Goal: Task Accomplishment & Management: Use online tool/utility

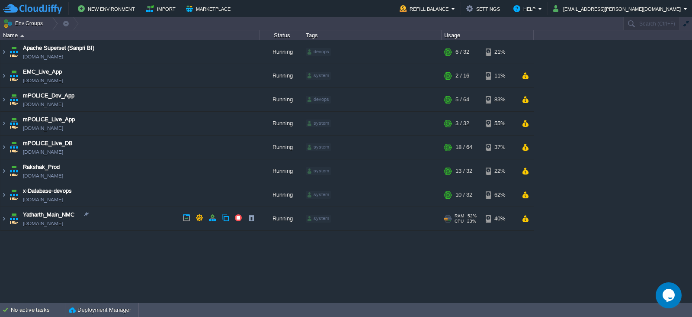
click at [111, 220] on td "Yatharth_Main_NMC [DOMAIN_NAME]" at bounding box center [130, 219] width 260 height 24
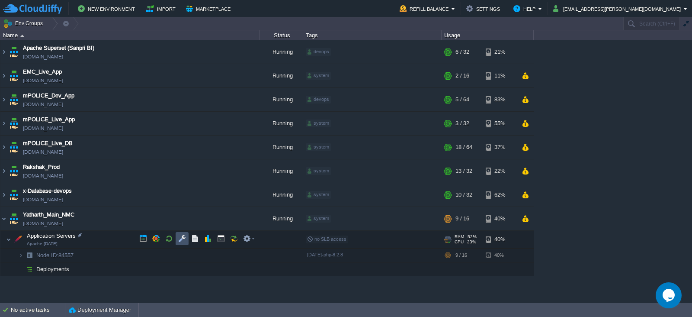
click at [180, 241] on button "button" at bounding box center [182, 238] width 8 height 8
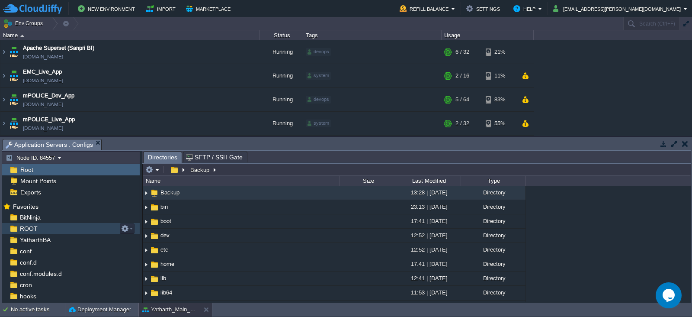
click at [35, 228] on span "ROOT" at bounding box center [28, 229] width 21 height 8
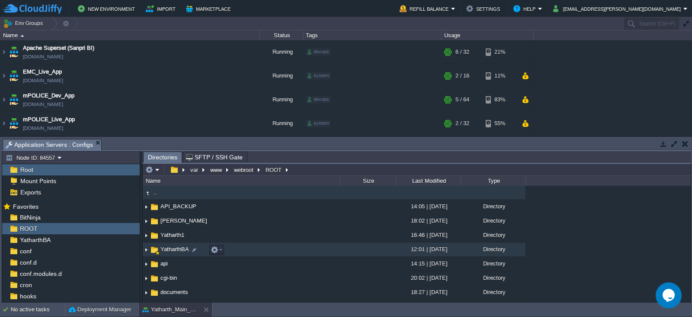
click at [168, 252] on span "YatharthBA" at bounding box center [174, 248] width 31 height 7
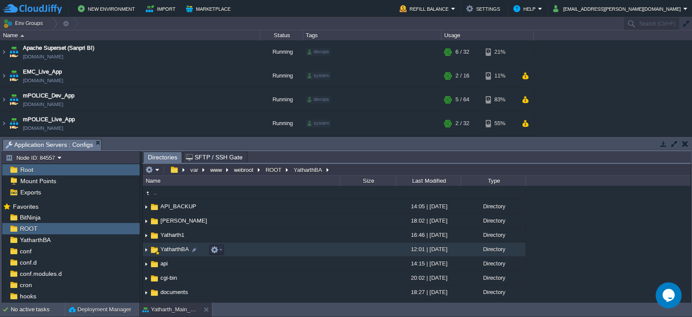
click at [168, 252] on span "YatharthBA" at bounding box center [174, 248] width 31 height 7
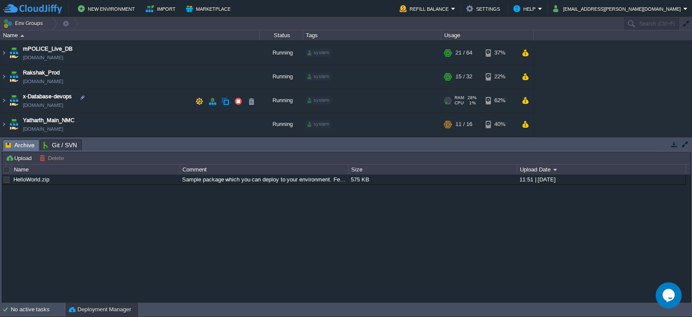
scroll to position [93, 0]
click at [123, 129] on td "Yatharth_Main_NMC [DOMAIN_NAME]" at bounding box center [130, 125] width 260 height 24
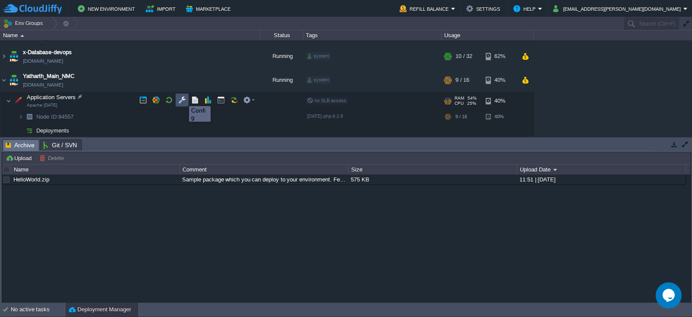
click at [183, 98] on button "button" at bounding box center [182, 100] width 8 height 8
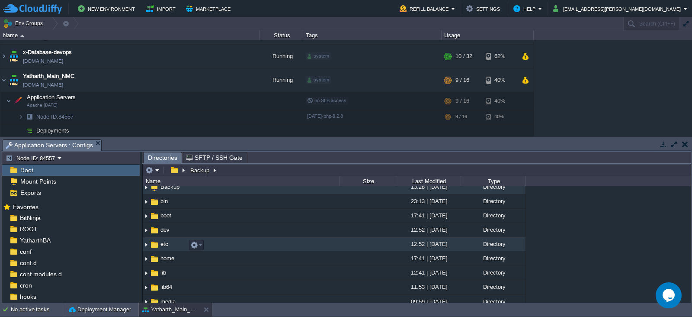
scroll to position [0, 0]
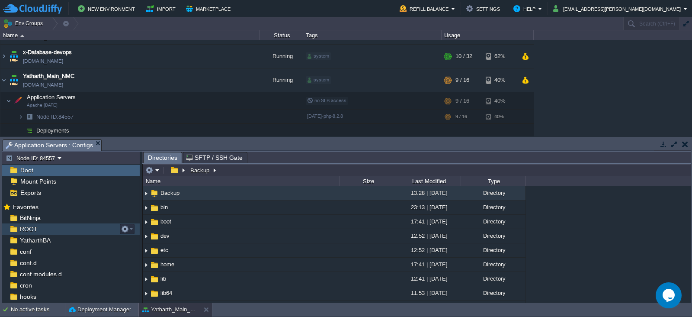
click at [21, 232] on span "ROOT" at bounding box center [28, 229] width 21 height 8
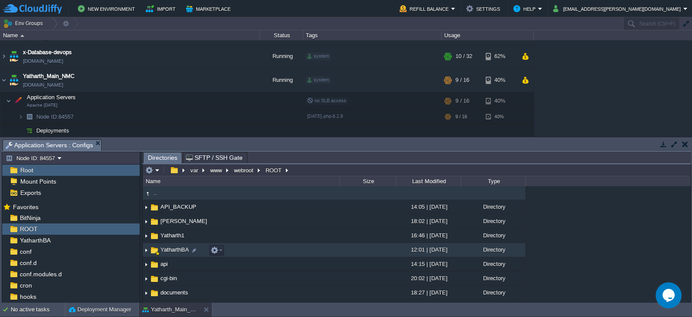
click at [169, 250] on span "YatharthBA" at bounding box center [174, 249] width 31 height 7
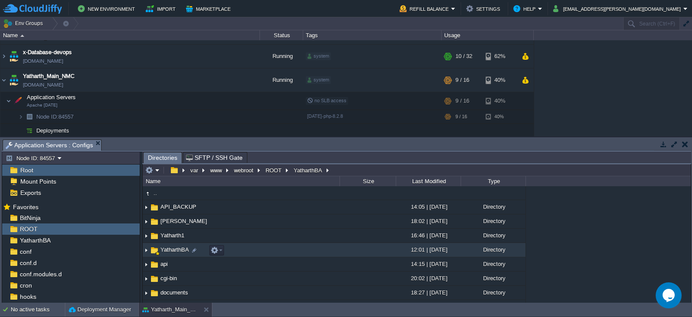
click at [169, 250] on span "YatharthBA" at bounding box center [174, 249] width 31 height 7
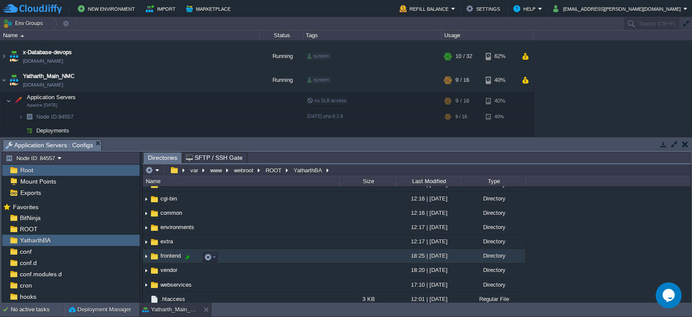
scroll to position [39, 0]
click at [167, 257] on span "frontend" at bounding box center [170, 253] width 23 height 7
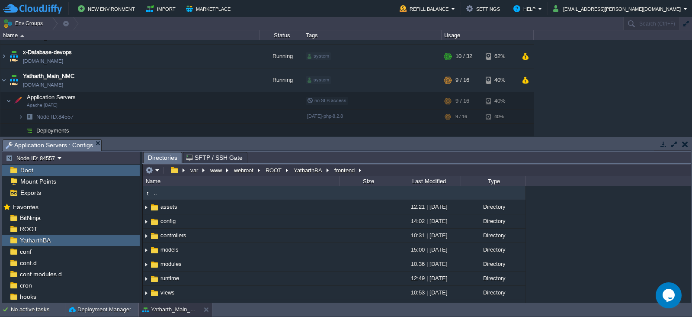
scroll to position [28, 0]
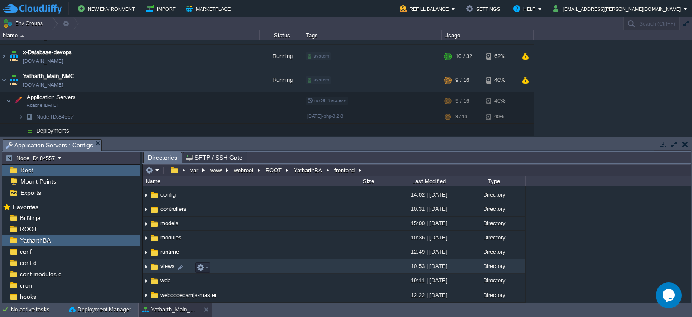
click at [164, 266] on span "views" at bounding box center [167, 265] width 17 height 7
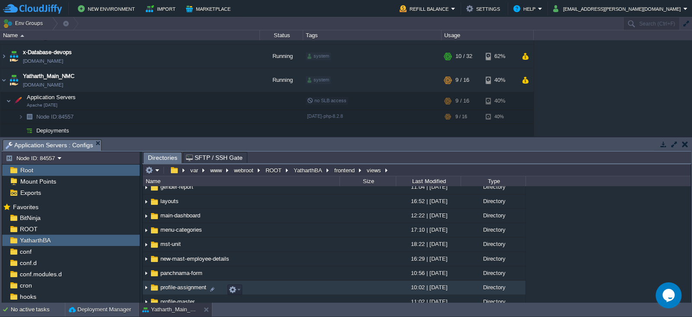
scroll to position [96, 0]
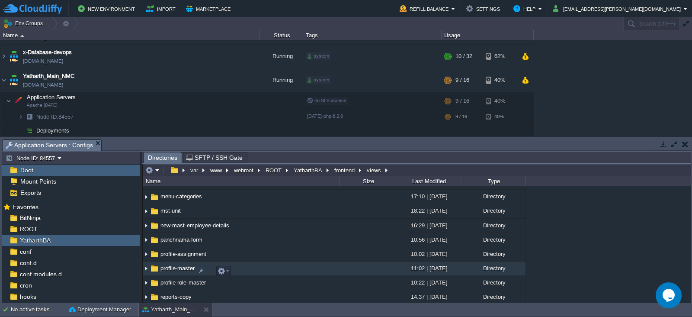
click at [183, 270] on span "profile-master" at bounding box center [177, 267] width 37 height 7
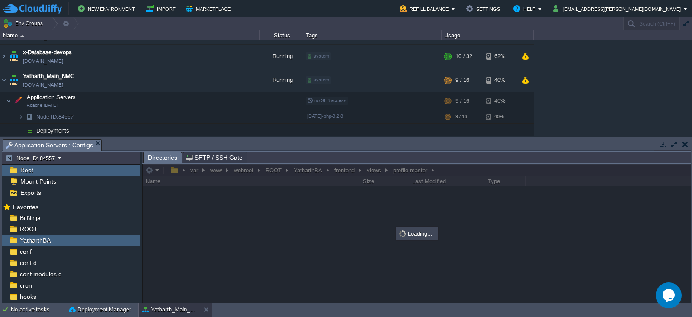
scroll to position [0, 0]
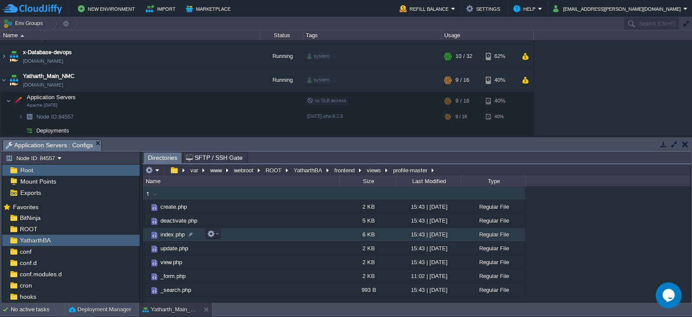
click at [173, 236] on span "index.php" at bounding box center [172, 234] width 27 height 7
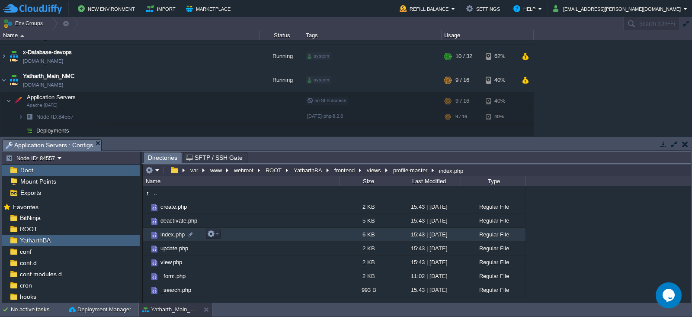
click at [173, 236] on span "index.php" at bounding box center [172, 234] width 27 height 7
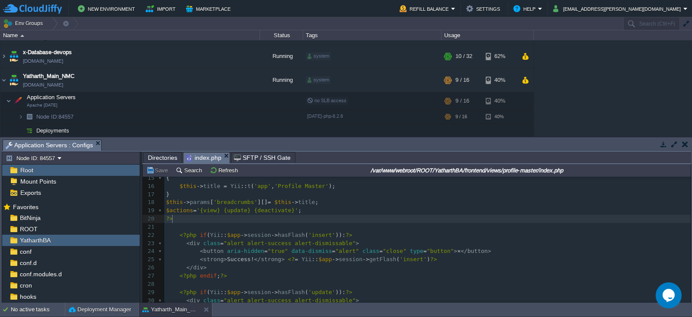
click at [180, 221] on pre "?>" at bounding box center [427, 219] width 526 height 8
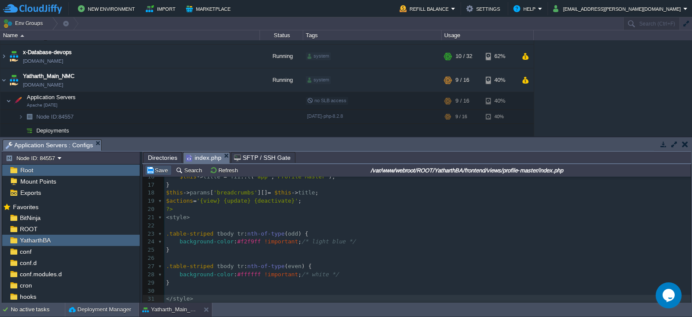
click at [160, 171] on button "Save" at bounding box center [158, 170] width 24 height 8
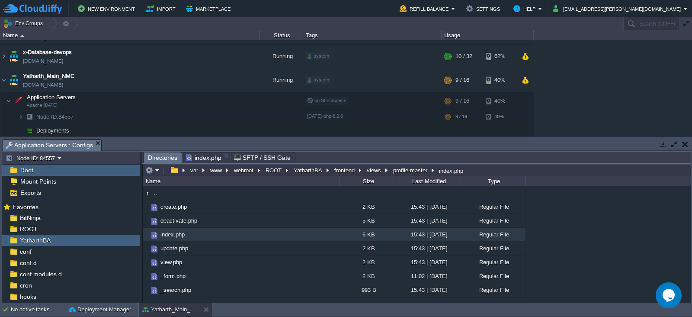
click at [162, 157] on span "Directories" at bounding box center [162, 157] width 29 height 11
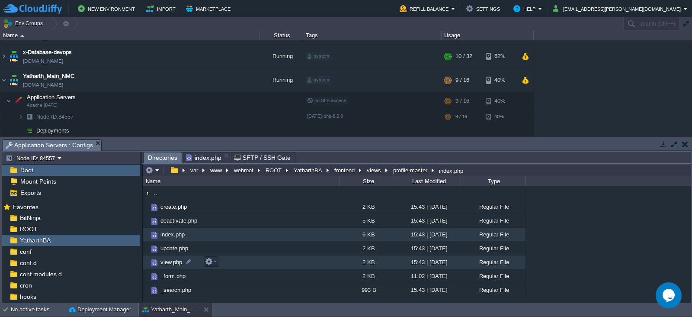
click at [167, 263] on span "view.php" at bounding box center [171, 261] width 24 height 7
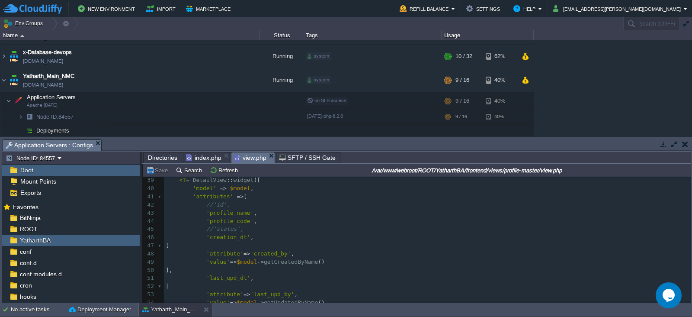
scroll to position [273, 0]
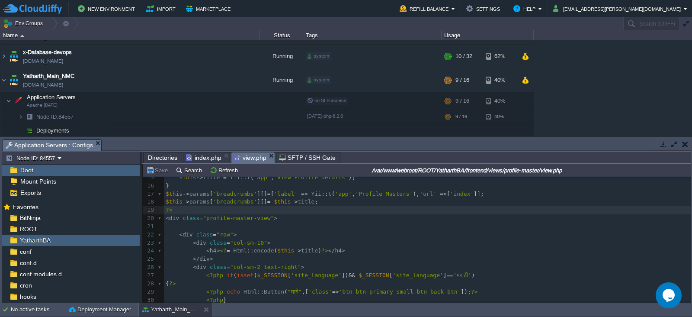
click at [177, 209] on pre "?>" at bounding box center [427, 210] width 527 height 8
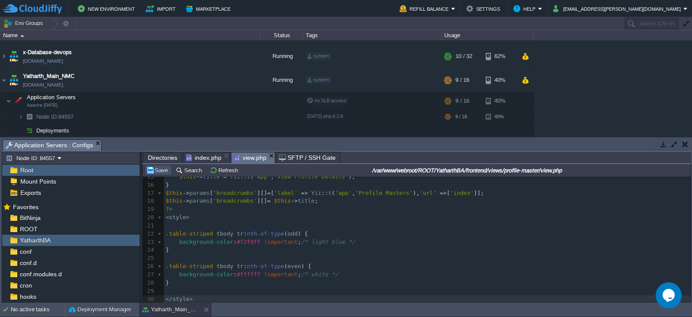
click at [159, 171] on button "Save" at bounding box center [158, 170] width 24 height 8
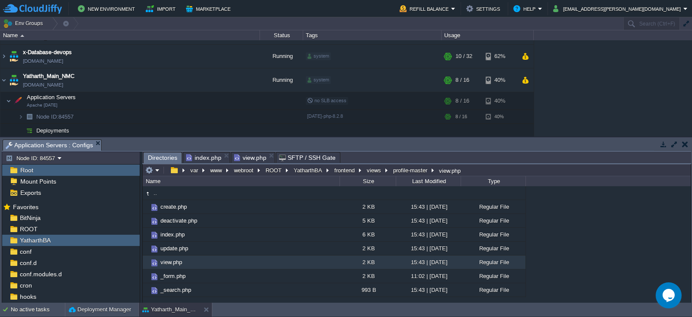
click at [156, 161] on span "Directories" at bounding box center [162, 157] width 29 height 11
click at [347, 172] on button "frontend" at bounding box center [345, 170] width 24 height 8
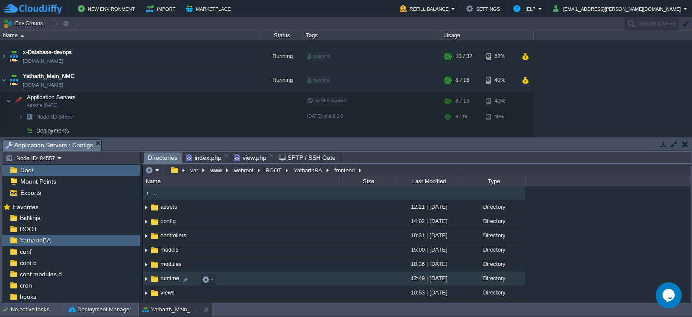
scroll to position [28, 0]
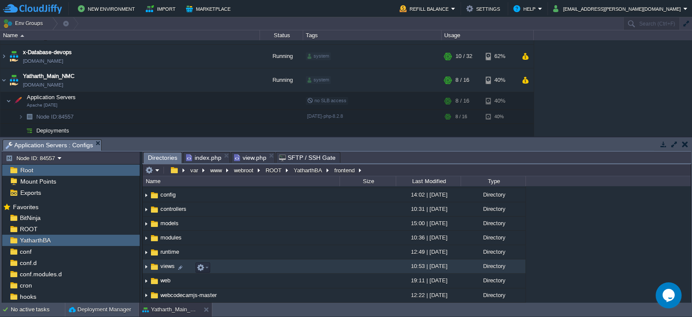
click at [165, 267] on span "views" at bounding box center [167, 265] width 17 height 7
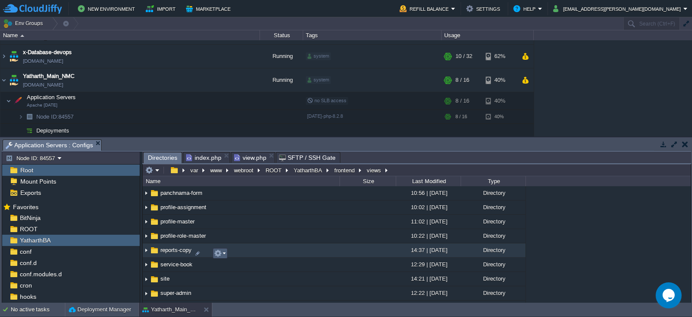
scroll to position [144, 0]
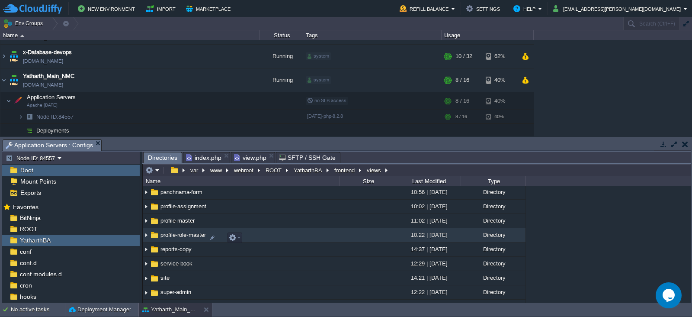
click at [185, 238] on span "profile-role-master" at bounding box center [183, 234] width 48 height 7
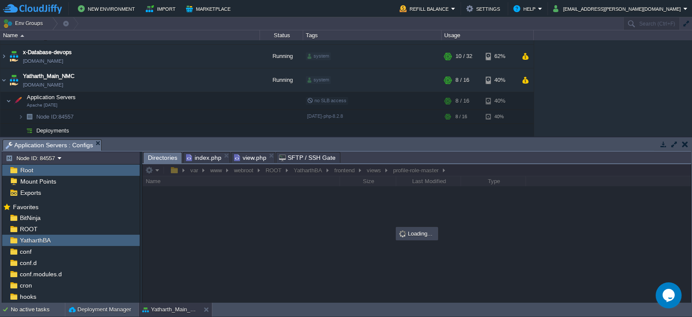
scroll to position [0, 0]
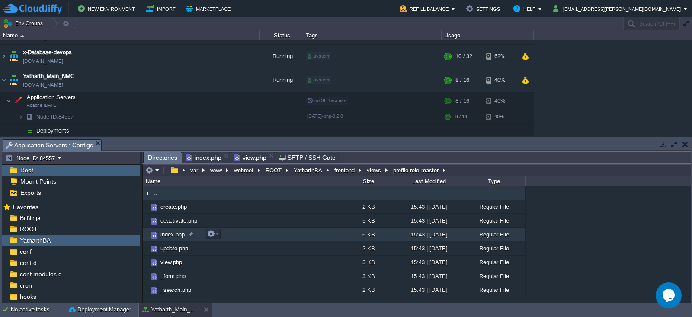
click at [167, 232] on span "index.php" at bounding box center [172, 234] width 27 height 7
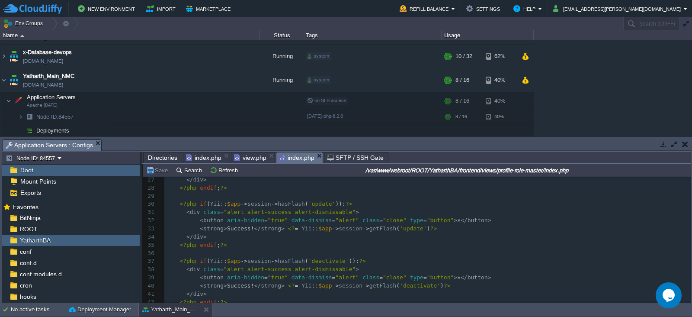
scroll to position [215, 0]
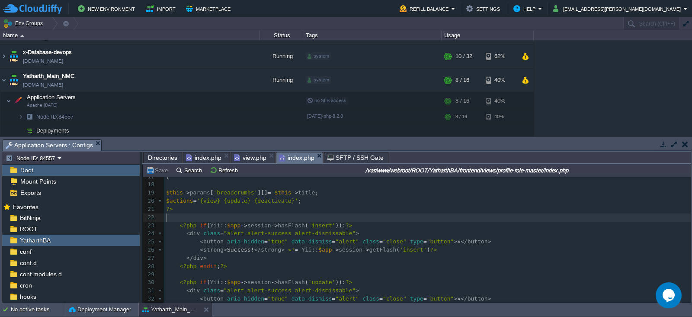
click at [182, 213] on pre "​" at bounding box center [427, 217] width 526 height 8
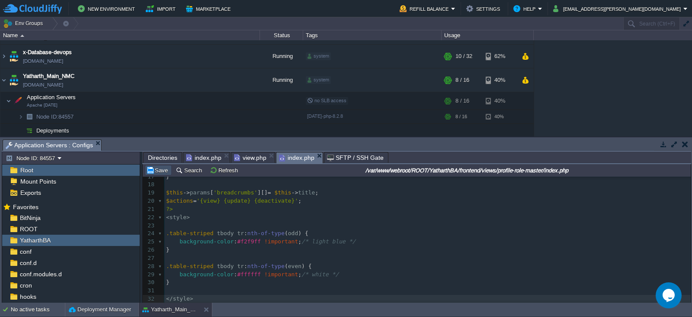
click at [158, 171] on button "Save" at bounding box center [158, 170] width 24 height 8
click at [154, 157] on span "Directories" at bounding box center [162, 157] width 29 height 10
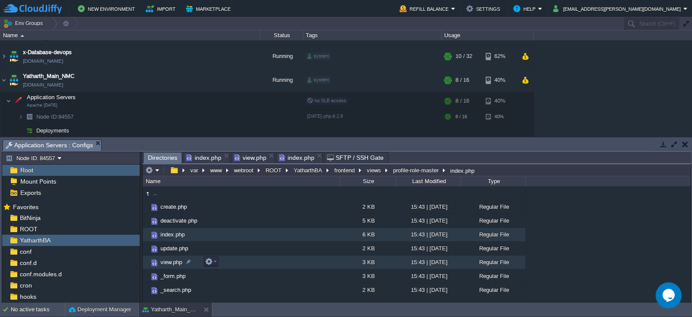
click at [173, 261] on span "view.php" at bounding box center [171, 261] width 24 height 7
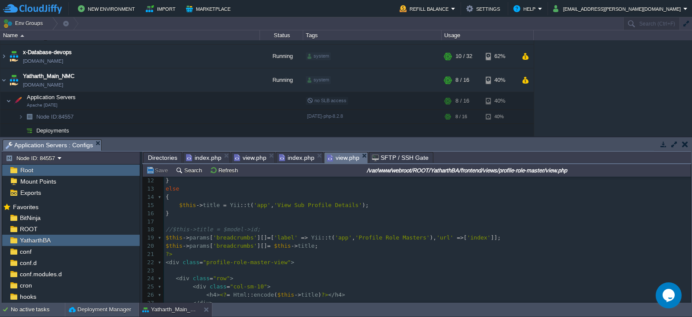
scroll to position [90, 0]
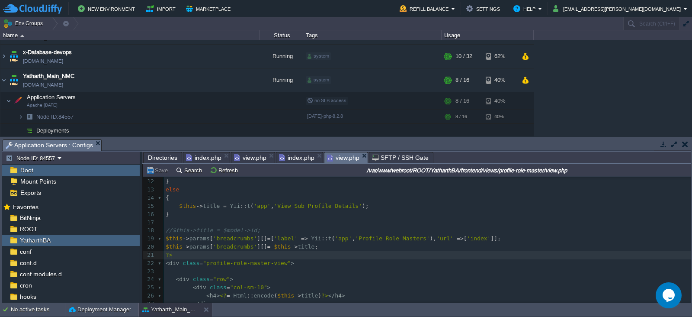
click at [180, 256] on pre "?>" at bounding box center [427, 255] width 527 height 8
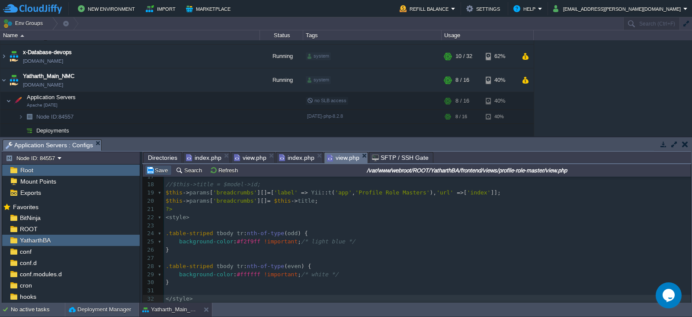
click at [159, 171] on button "Save" at bounding box center [158, 170] width 24 height 8
click at [305, 157] on span "index.php" at bounding box center [296, 157] width 35 height 11
click at [241, 160] on span "view.php" at bounding box center [250, 157] width 32 height 11
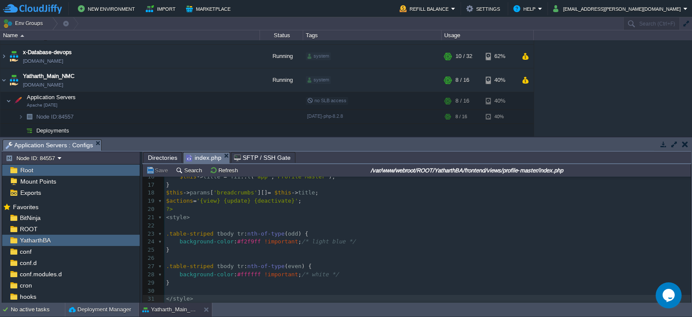
click at [201, 157] on span "index.php" at bounding box center [203, 157] width 35 height 11
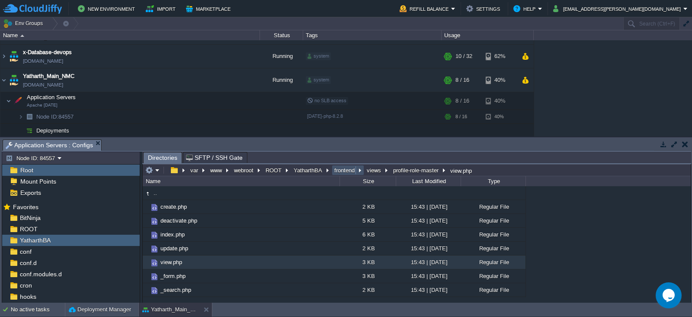
click at [338, 172] on button "frontend" at bounding box center [345, 170] width 24 height 8
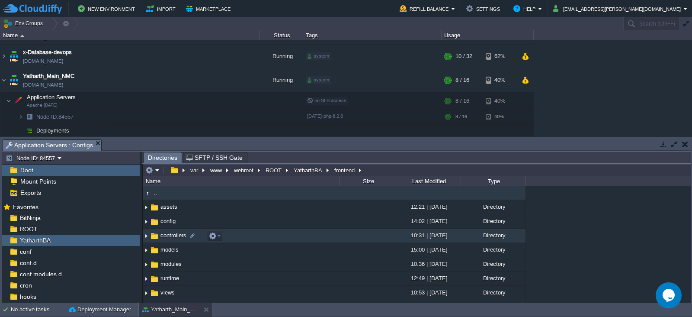
click at [167, 236] on span "controllers" at bounding box center [173, 234] width 29 height 7
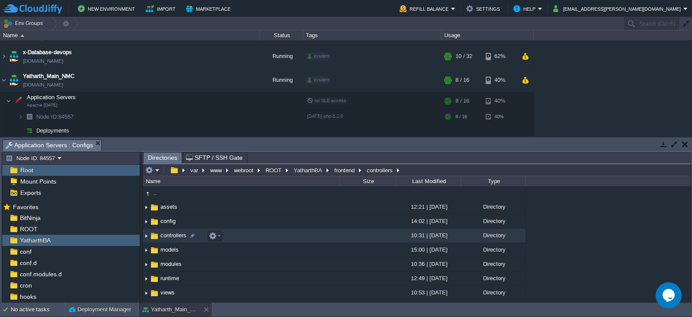
click at [167, 236] on span "controllers" at bounding box center [173, 234] width 29 height 7
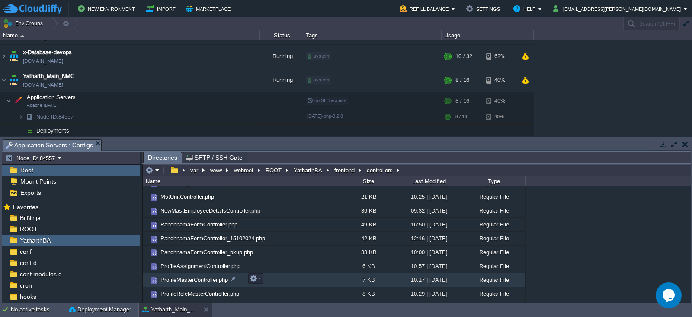
scroll to position [143, 0]
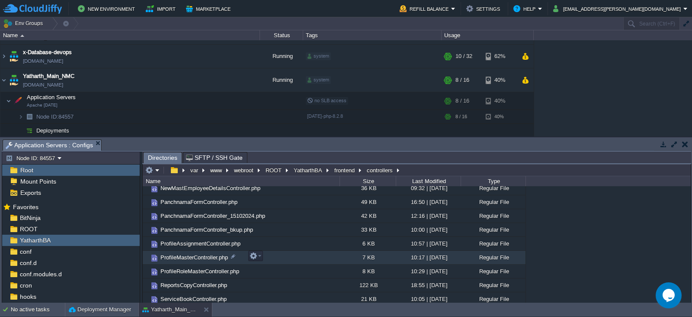
click at [191, 257] on span "ProfileMasterController.php" at bounding box center [194, 257] width 70 height 7
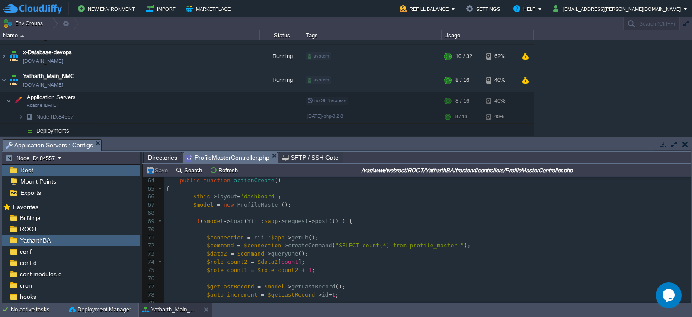
scroll to position [516, 0]
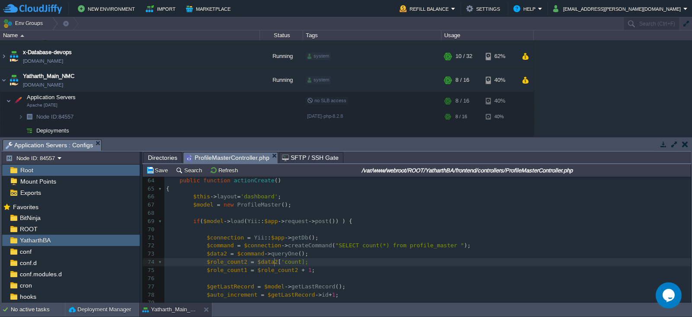
type textarea "'"
type textarea ";"
type textarea "'"
click at [365, 252] on pre "$data2 = $command -> queryOne ();" at bounding box center [427, 254] width 526 height 8
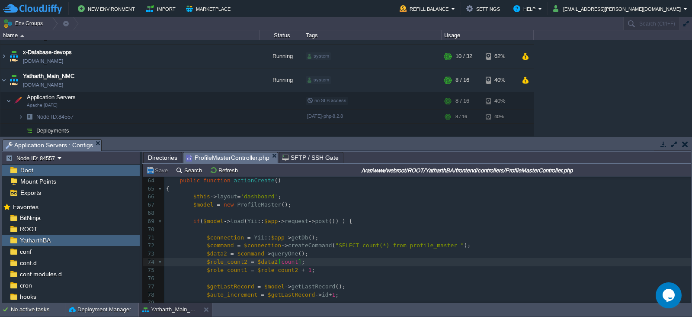
type textarea "'"
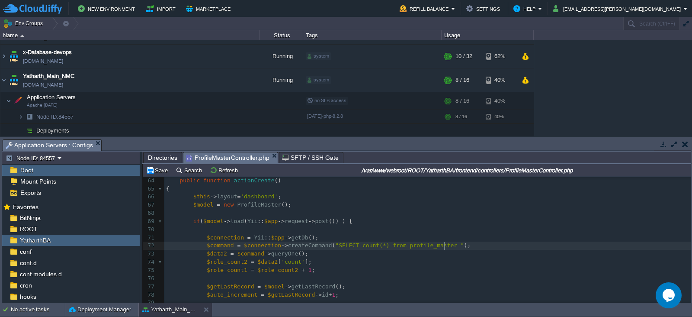
click at [450, 247] on pre "$command = $connection -> createCommand ( "SELECT count(*) from profile_master …" at bounding box center [427, 245] width 526 height 8
click at [306, 254] on pre "$data2 = $command -> queryOne ();" at bounding box center [427, 254] width 526 height 8
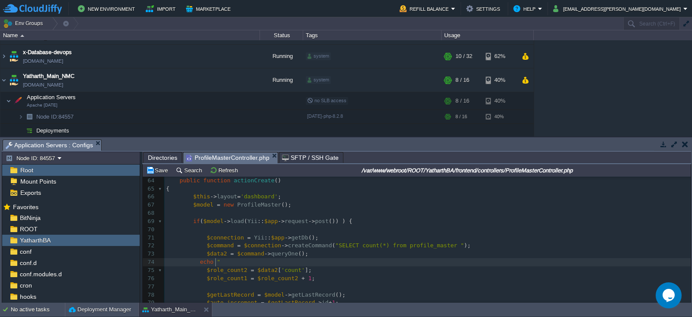
type textarea "echo """
type textarea "<pre>"
type textarea ";"
type textarea "print_r();"
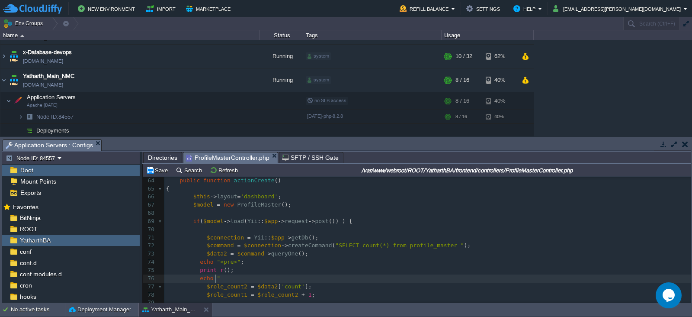
type textarea "echo """
type textarea "<pre>"
type textarea ";"
type textarea "/"
click at [257, 278] on pre "echo "</pre>" ;" at bounding box center [427, 278] width 526 height 8
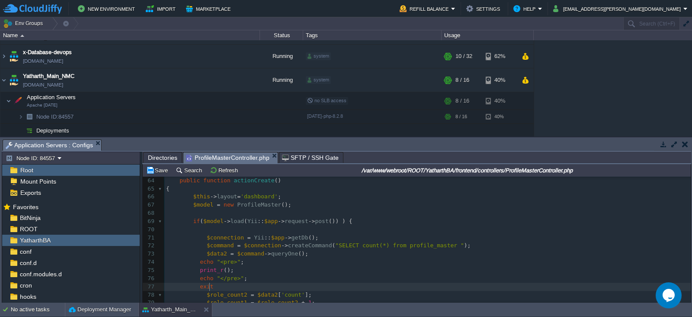
type textarea "exit;"
click at [215, 254] on div "xxxxxxxxxx <?php 53 $this -> layout = 'dashboard' ; 54 return $this -> render (…" at bounding box center [427, 270] width 526 height 367
type textarea "$data2"
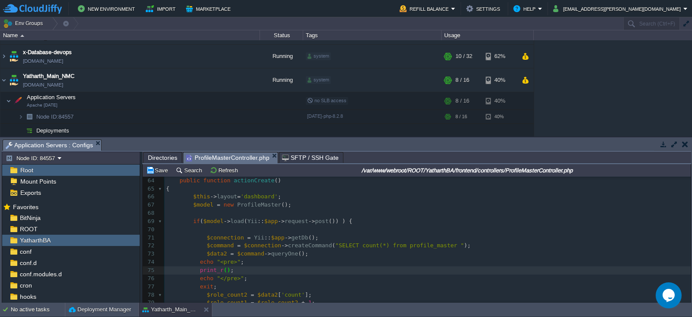
type textarea "$"
paste textarea
click at [161, 172] on button "Save" at bounding box center [158, 170] width 24 height 8
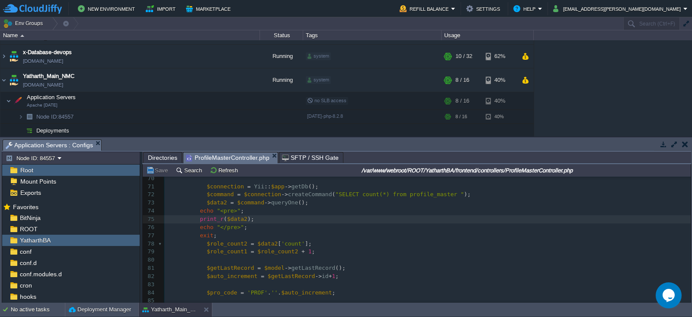
scroll to position [3, 0]
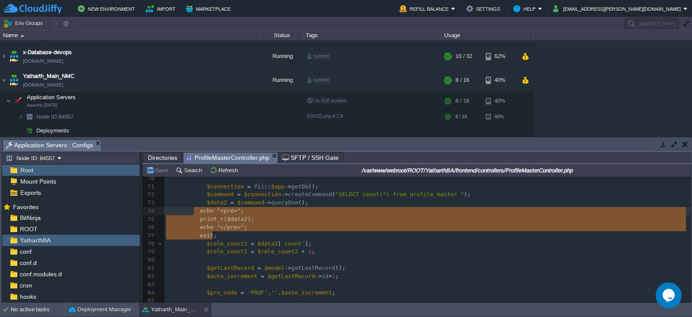
type textarea "echo "<pre>"; print_r($data2); echo "</pre>"; exit;"
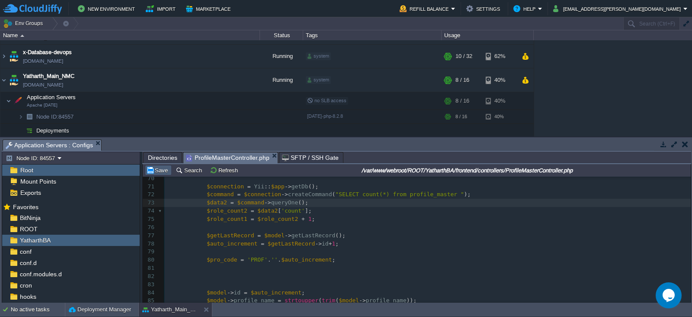
click at [161, 174] on td "Save" at bounding box center [158, 170] width 27 height 10
click at [486, 170] on input "/var/www/webroot/ROOT/YatharthBA/frontend/controllers/ProfileMasterController.p…" at bounding box center [466, 170] width 445 height 10
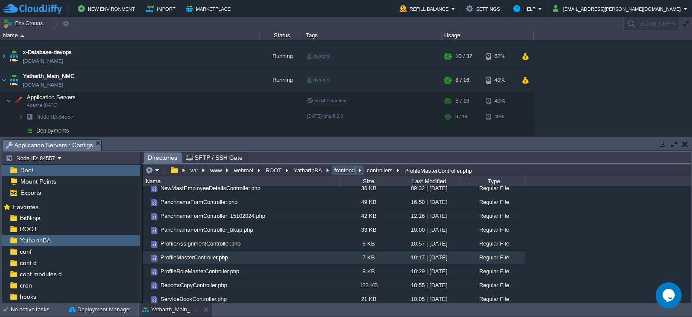
click at [348, 170] on button "frontend" at bounding box center [345, 170] width 24 height 8
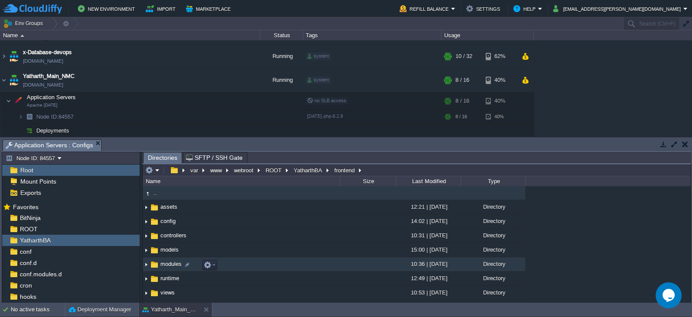
scroll to position [28, 0]
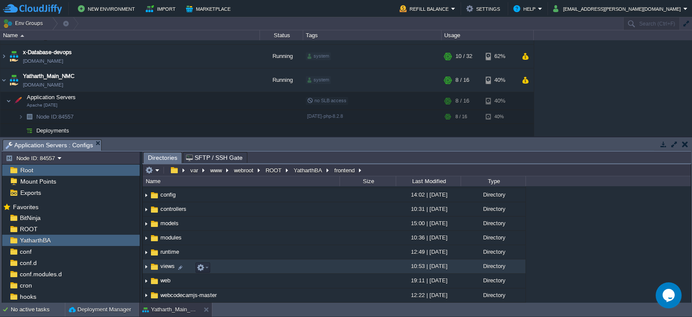
click at [166, 267] on span "views" at bounding box center [167, 265] width 17 height 7
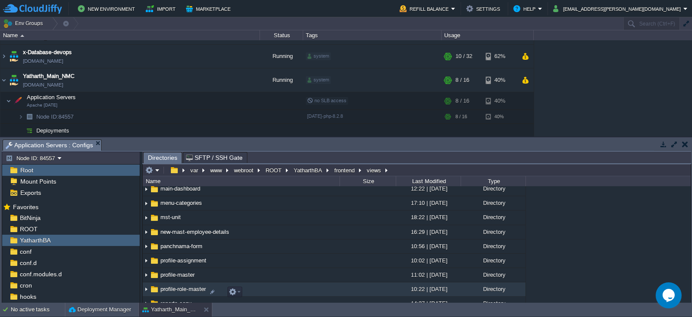
scroll to position [99, 0]
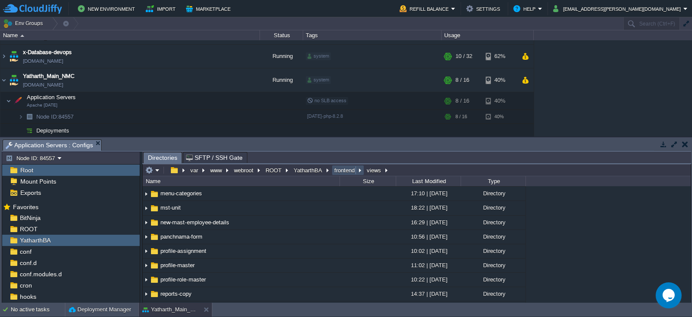
click at [337, 170] on button "frontend" at bounding box center [345, 170] width 24 height 8
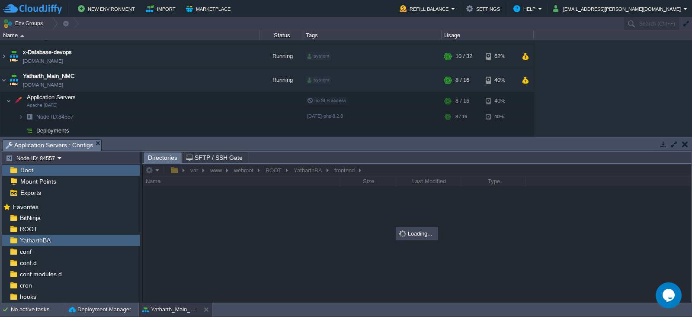
scroll to position [0, 0]
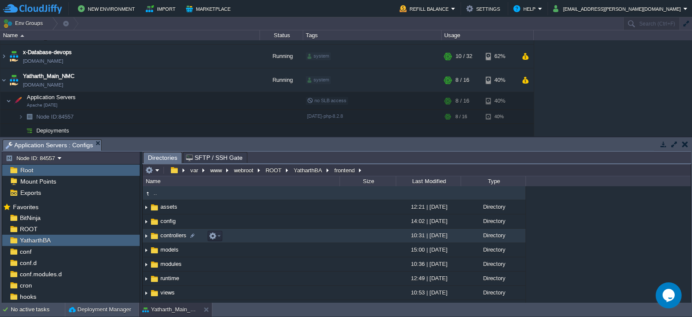
click at [170, 237] on span "controllers" at bounding box center [173, 234] width 29 height 7
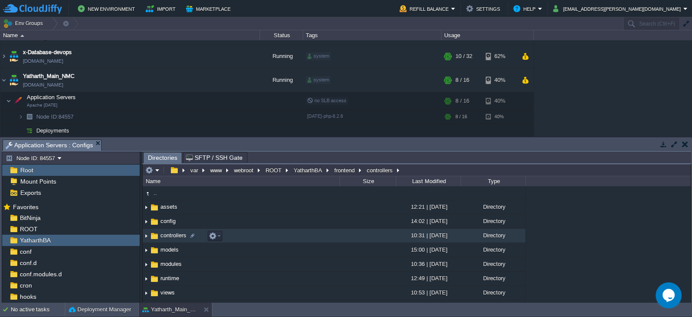
click at [170, 237] on span "controllers" at bounding box center [173, 234] width 29 height 7
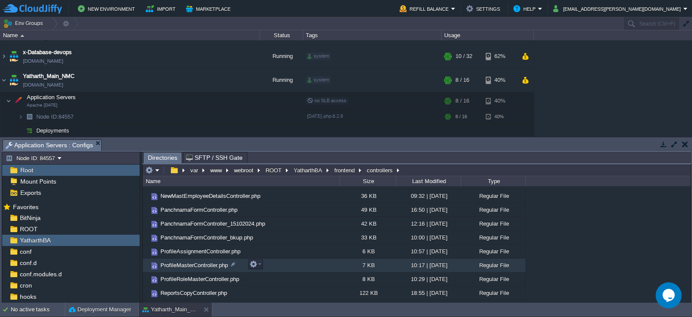
scroll to position [133, 0]
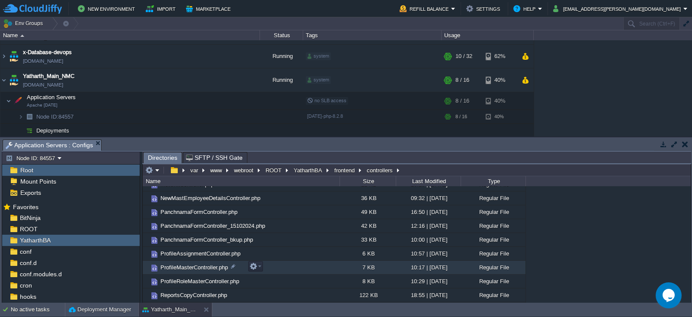
click at [194, 265] on span "ProfileMasterController.php" at bounding box center [194, 266] width 70 height 7
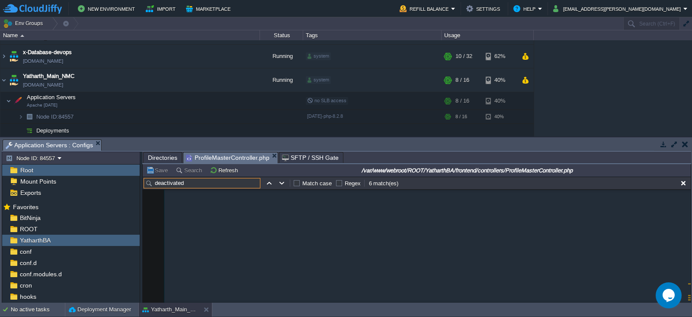
scroll to position [1341, 0]
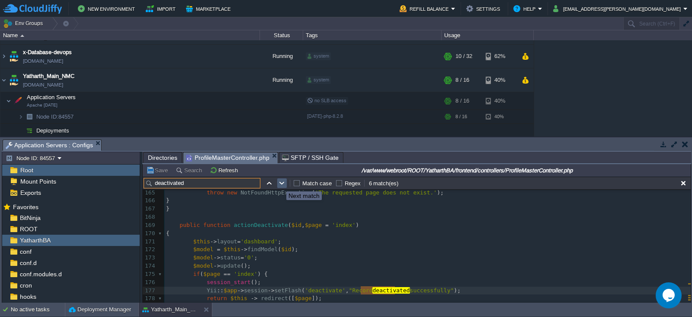
type input "deactivated"
click at [280, 183] on button "button" at bounding box center [282, 183] width 8 height 8
type textarea "Deactivated"
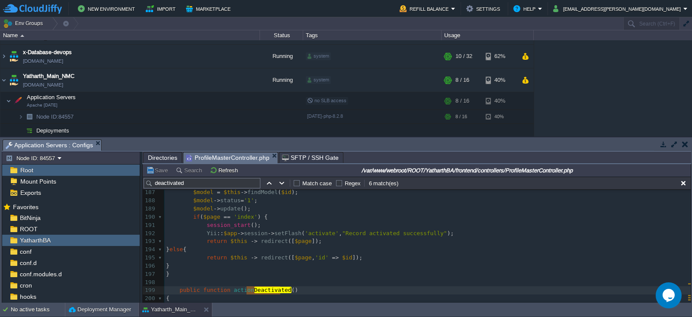
scroll to position [1545, 0]
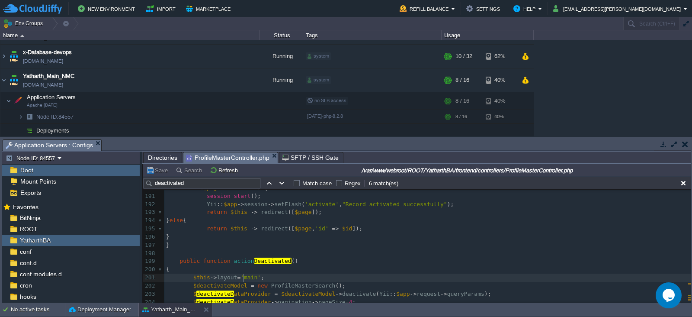
click at [244, 275] on div "x 175 if ( $page == 'index' ) { 176 session_start (); 177 Yii :: $app -> sessio…" at bounding box center [427, 216] width 526 height 310
type textarea "dashboard"
click at [303, 276] on pre "$this -> layout = 'dashboard' ;" at bounding box center [427, 277] width 526 height 8
click at [157, 173] on button "Save" at bounding box center [158, 170] width 24 height 8
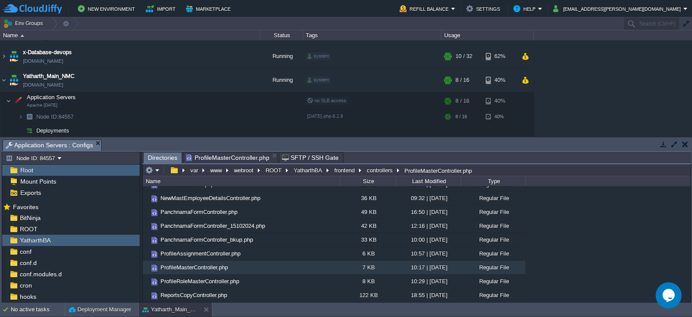
click at [157, 159] on span "Directories" at bounding box center [162, 157] width 29 height 11
click at [32, 239] on span "YatharthBA" at bounding box center [35, 240] width 34 height 8
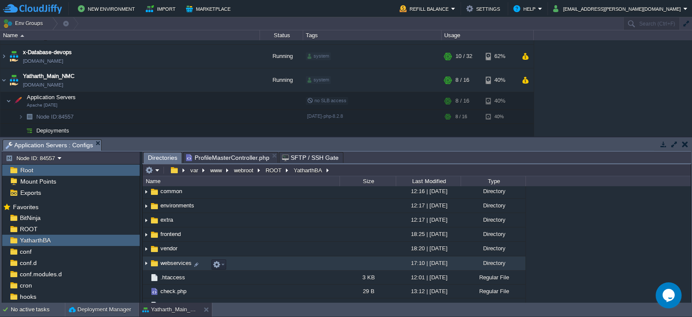
scroll to position [61, 0]
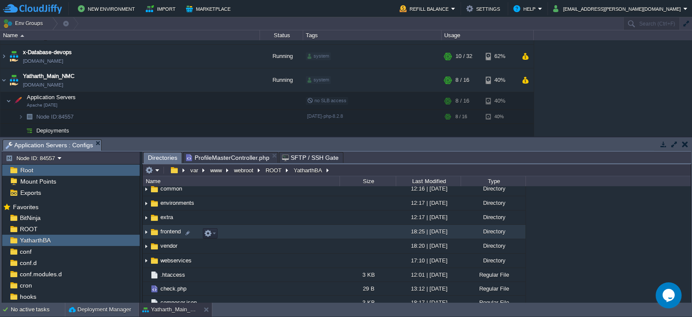
click at [165, 232] on span "frontend" at bounding box center [170, 231] width 23 height 7
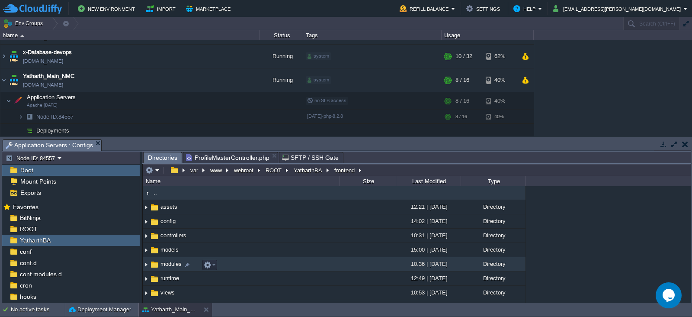
scroll to position [28, 0]
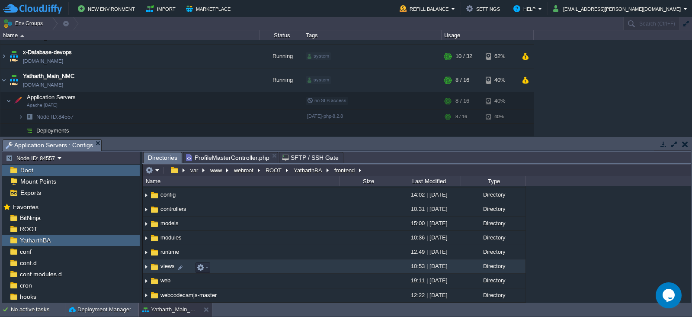
click at [167, 264] on span "views" at bounding box center [167, 265] width 17 height 7
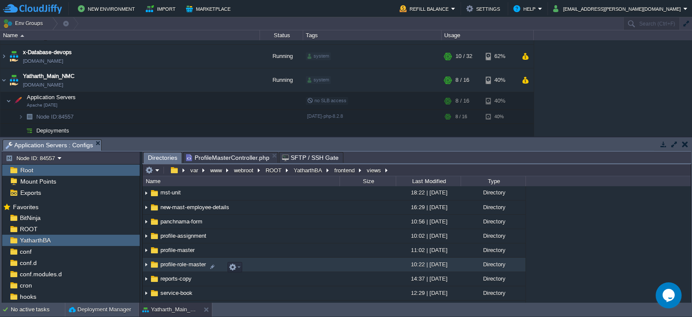
scroll to position [115, 0]
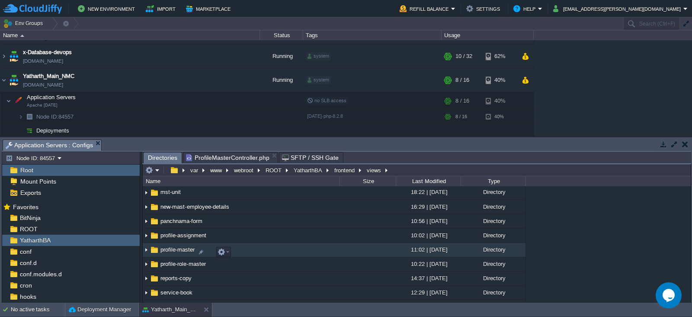
click at [177, 253] on span "profile-master" at bounding box center [177, 249] width 37 height 7
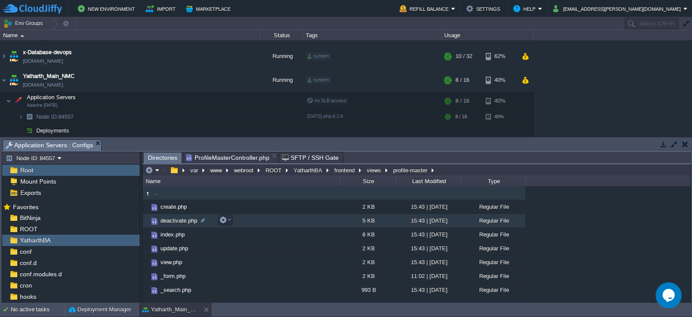
click at [173, 221] on span "deactivate.php" at bounding box center [178, 220] width 39 height 7
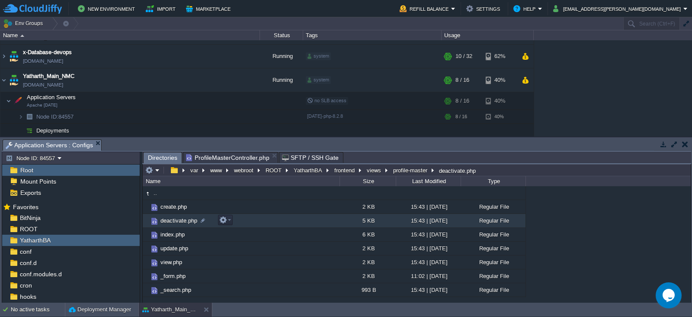
click at [173, 221] on span "deactivate.php" at bounding box center [178, 220] width 39 height 7
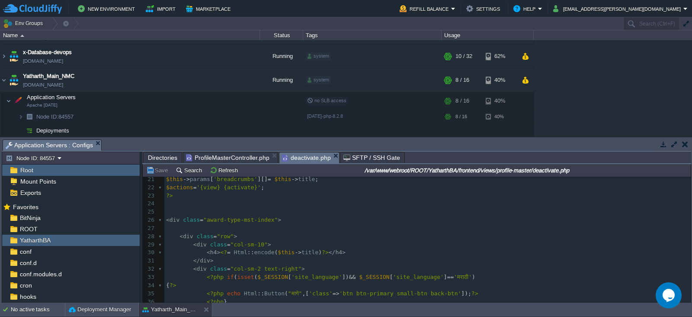
scroll to position [132, 0]
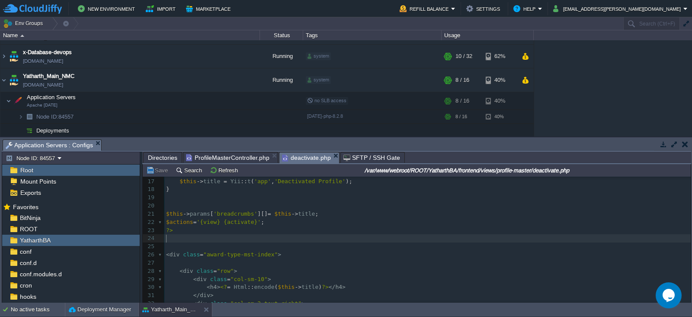
click at [177, 242] on pre "​" at bounding box center [427, 246] width 526 height 8
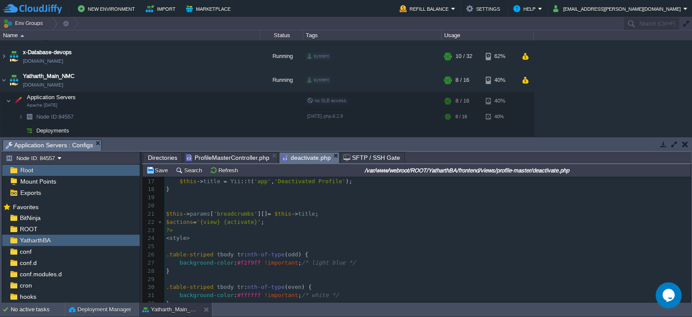
scroll to position [153, 0]
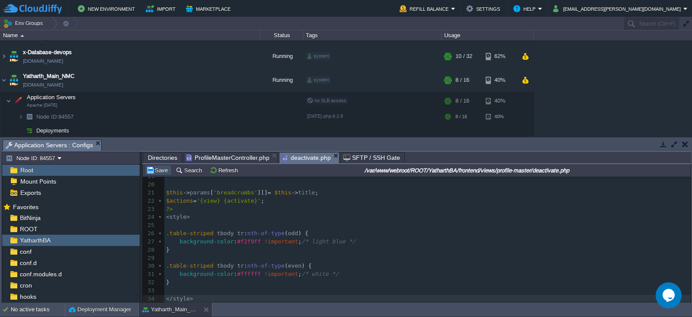
click at [158, 170] on button "Save" at bounding box center [158, 170] width 24 height 8
click at [515, 174] on input "/var/www/webroot/ROOT/YatharthBA/frontend/views/profile-master/deactivate.php" at bounding box center [466, 170] width 445 height 10
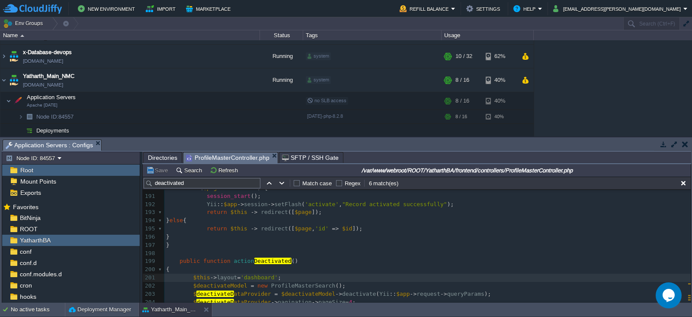
click at [249, 157] on span "ProfileMasterController.php" at bounding box center [227, 157] width 83 height 11
click at [470, 173] on input "/var/www/webroot/ROOT/YatharthBA/frontend/controllers/ProfileMasterController.p…" at bounding box center [466, 170] width 445 height 10
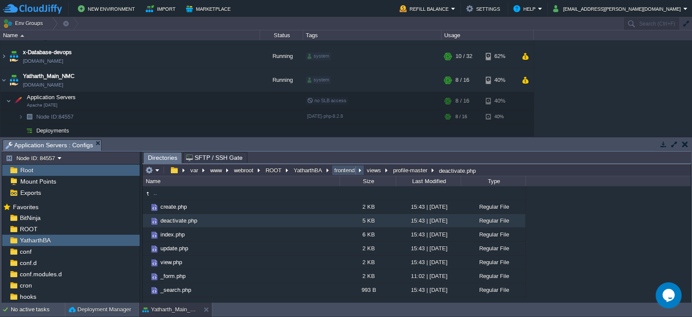
click at [348, 169] on button "frontend" at bounding box center [345, 170] width 24 height 8
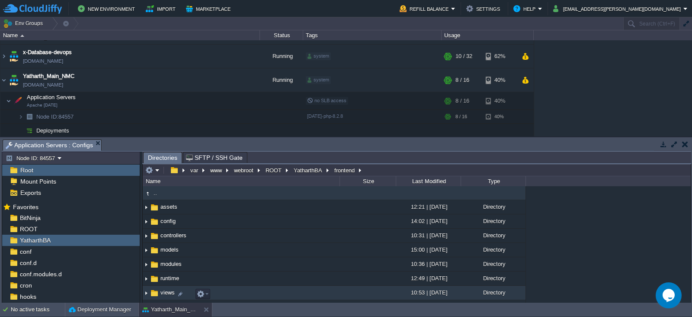
scroll to position [28, 0]
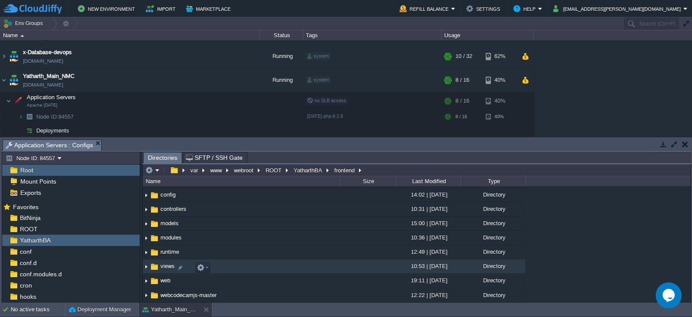
click at [167, 266] on span "views" at bounding box center [167, 265] width 17 height 7
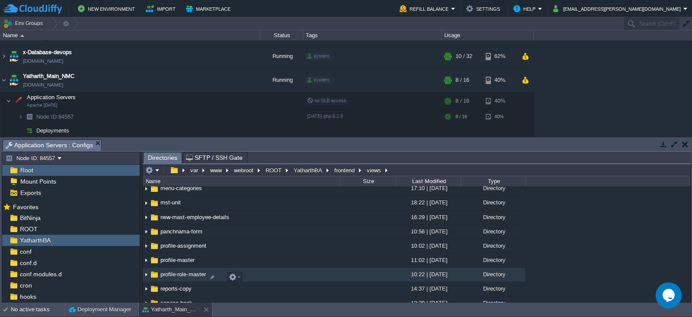
scroll to position [127, 0]
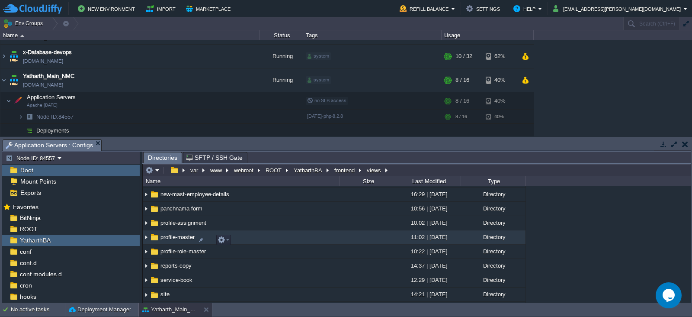
click at [166, 241] on span "profile-master" at bounding box center [177, 236] width 37 height 7
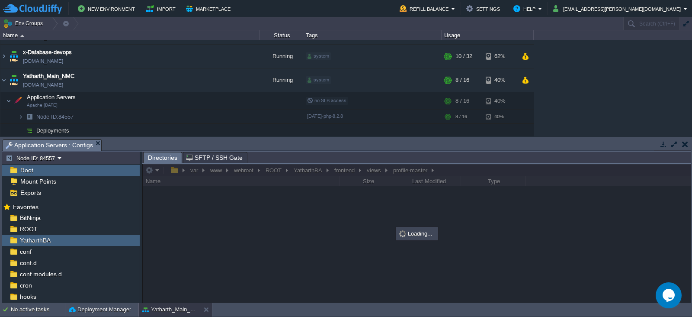
scroll to position [0, 0]
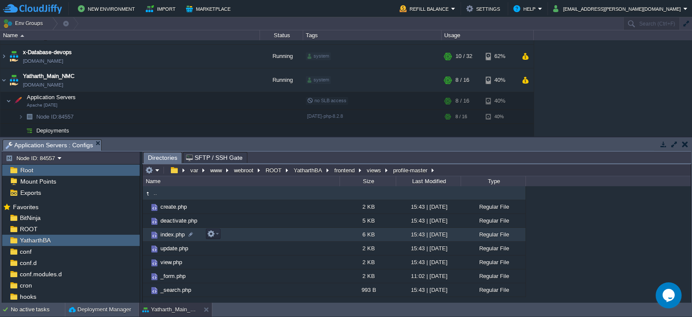
click at [169, 234] on span "index.php" at bounding box center [172, 234] width 27 height 7
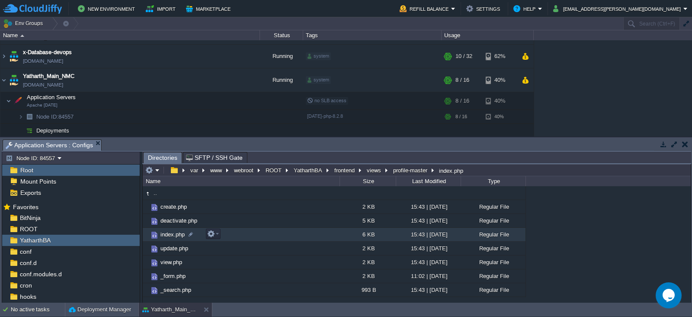
click at [169, 234] on span "index.php" at bounding box center [172, 234] width 27 height 7
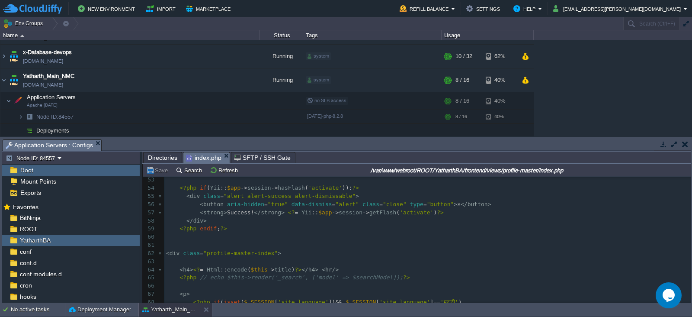
scroll to position [458, 0]
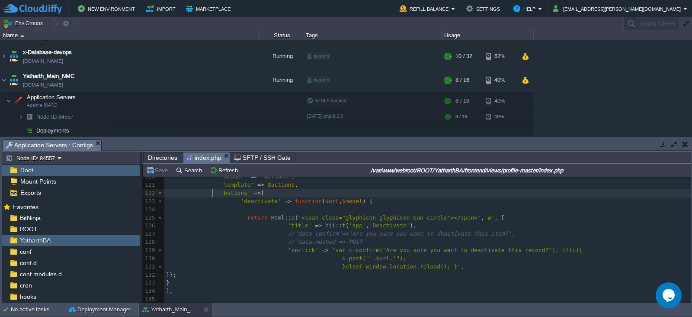
click at [212, 192] on div "156 <?php 100 'attribute' => 'profile_name' , 101 'width' => '600px' , 102 ], 1…" at bounding box center [427, 206] width 526 height 392
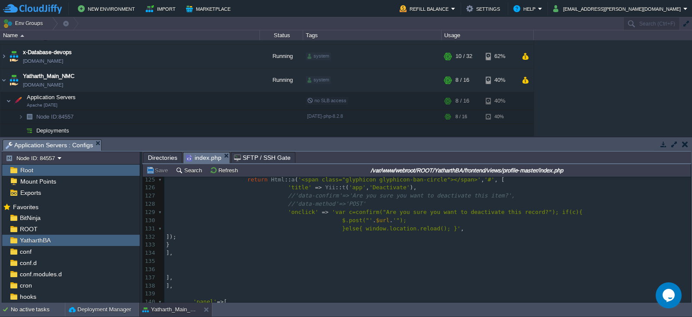
type textarea "'buttons' => [ 'deactivate' => function ($url, $model) { return Html::a('<span …"
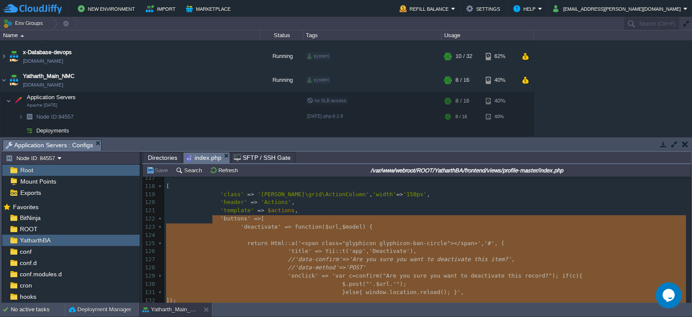
click at [426, 200] on pre "'header' => 'Actions' ," at bounding box center [427, 202] width 526 height 8
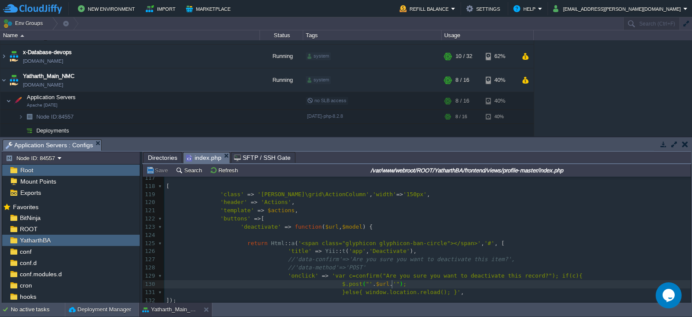
type textarea ","
paste textarea
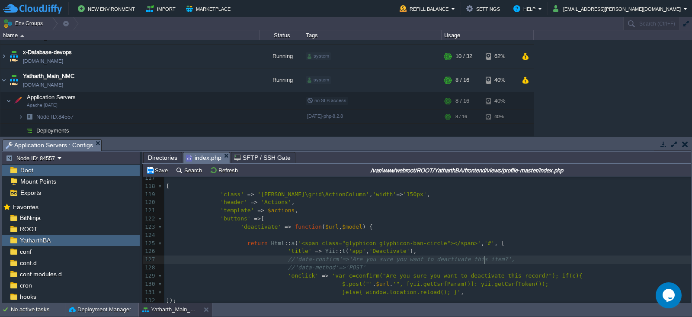
click at [491, 262] on pre "//'data-confirm'=>'Are you sure you want to deactivate this item?'," at bounding box center [427, 259] width 526 height 8
click at [161, 170] on button "Save" at bounding box center [158, 170] width 24 height 8
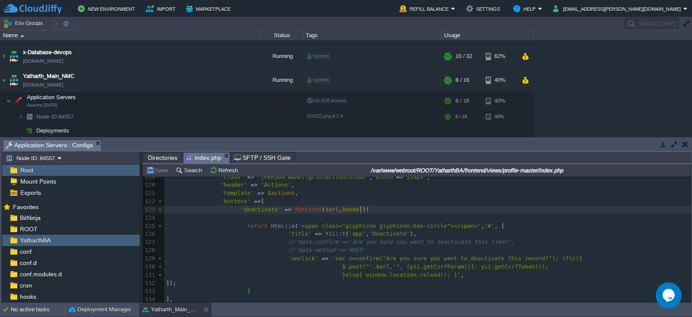
scroll to position [968, 0]
type textarea "[yii.getCsrfParam()"
drag, startPoint x: 398, startPoint y: 265, endPoint x: 455, endPoint y: 267, distance: 57.1
type textarea "yii.getCsrfToken()"
drag, startPoint x: 520, startPoint y: 267, endPoint x: 467, endPoint y: 268, distance: 53.2
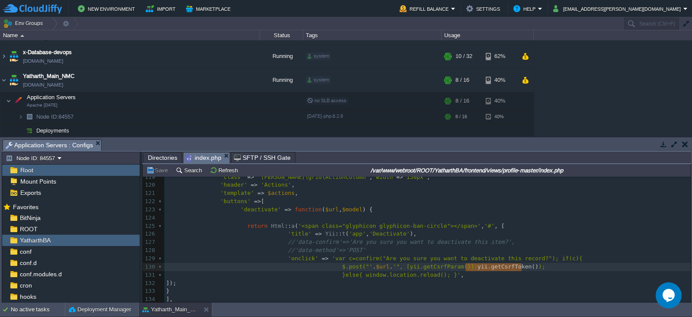
click at [491, 269] on span "yii.getCsrfToken()" at bounding box center [508, 266] width 61 height 6
click at [539, 251] on pre "//'data-method'=>'POST'" at bounding box center [427, 250] width 526 height 8
click at [542, 268] on span ")" at bounding box center [543, 266] width 3 height 6
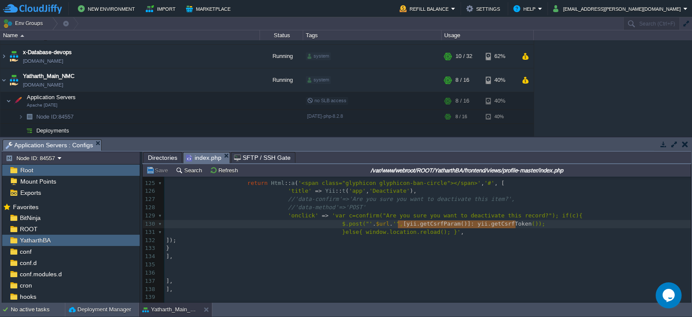
type textarea "[yii.getCsrfParam()]: yii.getCsrfToken()"
drag, startPoint x: 397, startPoint y: 225, endPoint x: 517, endPoint y: 223, distance: 120.3
paste textarea "[yii.getCsrfParam()]: yii.getCsrfToken() });"
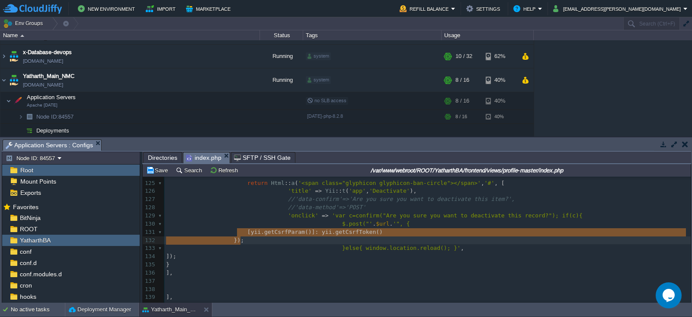
drag, startPoint x: 236, startPoint y: 232, endPoint x: 243, endPoint y: 244, distance: 13.6
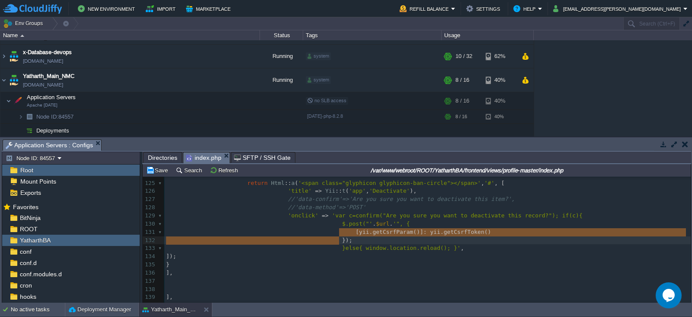
type textarea "[yii.getCsrfParam()]: yii.getCsrfToken() });"
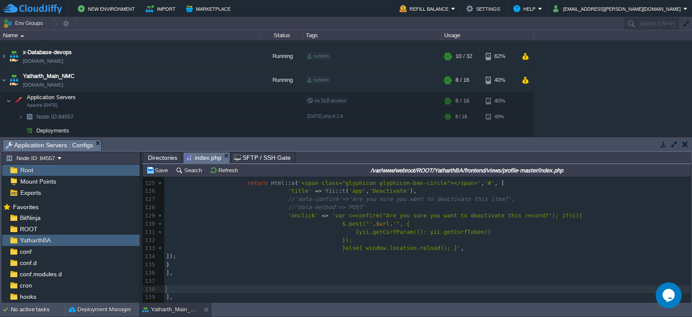
click at [283, 286] on pre "​" at bounding box center [427, 289] width 526 height 8
click at [160, 170] on button "Save" at bounding box center [158, 170] width 24 height 8
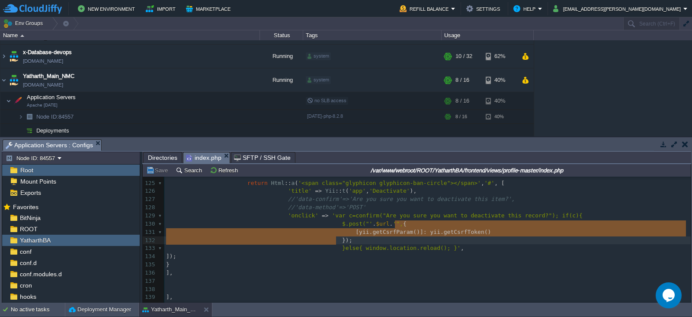
type textarea "{ [yii.getCsrfParam()]: yii.getCsrfToken() }"
drag, startPoint x: 396, startPoint y: 226, endPoint x: 333, endPoint y: 241, distance: 64.4
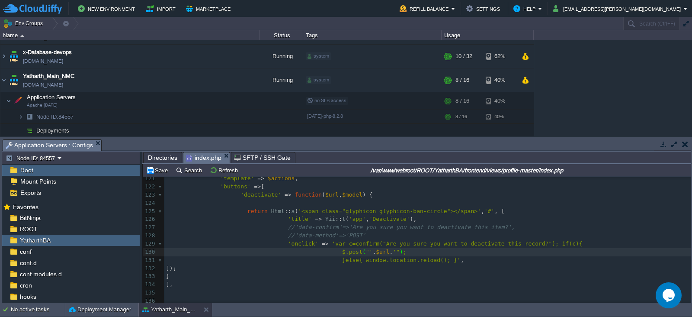
scroll to position [980, 0]
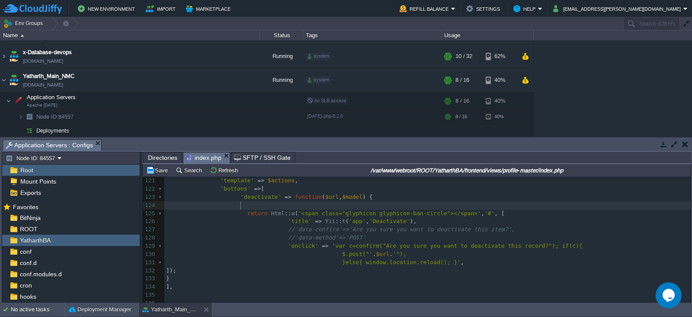
click at [298, 206] on pre at bounding box center [427, 205] width 526 height 8
paste textarea
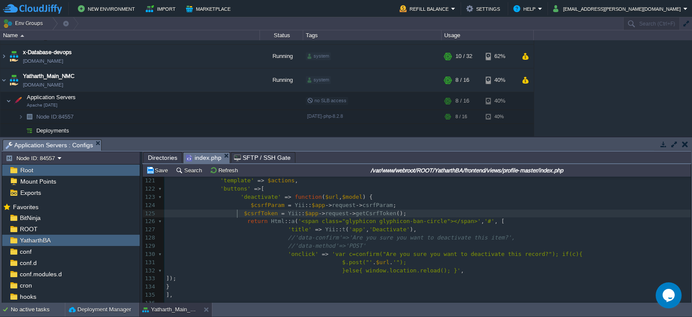
scroll to position [3, 69]
click at [549, 254] on div "xxxxxxxxxx <?php 100 'attribute' => 'profile_name' , 101 'width' => '600px' , 1…" at bounding box center [427, 214] width 526 height 416
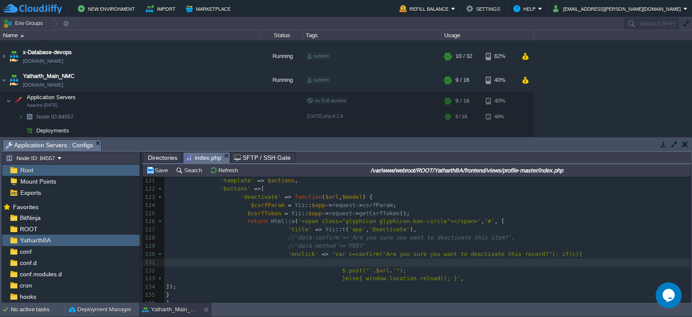
paste textarea "var data = {}; data["' . $csrfParam . '"] = "' . $csrfToken . '";"
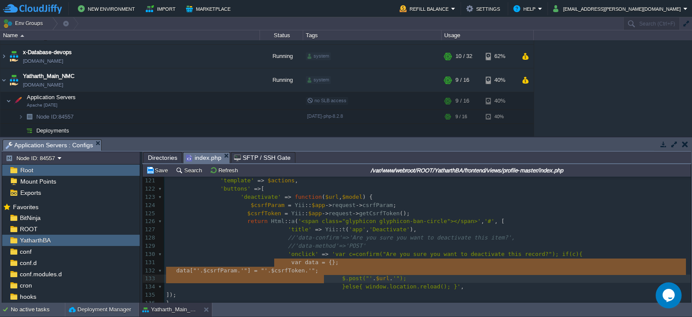
type textarea "var data = {}; data["' . $csrfParam . '"] = "' . $csrfToken . '";"
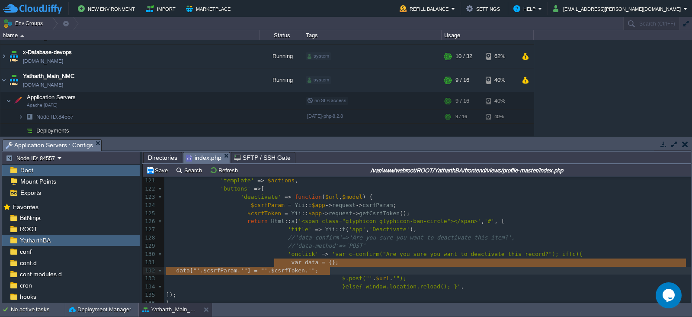
drag, startPoint x: 275, startPoint y: 263, endPoint x: 342, endPoint y: 272, distance: 67.6
click at [170, 268] on span at bounding box center [171, 270] width 10 height 6
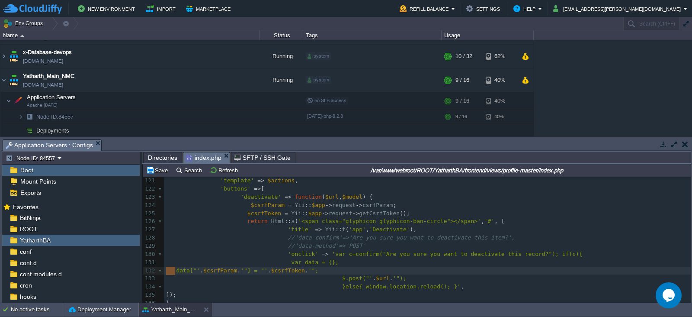
click at [170, 268] on div "100 'attribute' => 'profile_name' , 101 'width' => '600px' , 102 ], 103 [ 104 '…" at bounding box center [427, 222] width 526 height 432
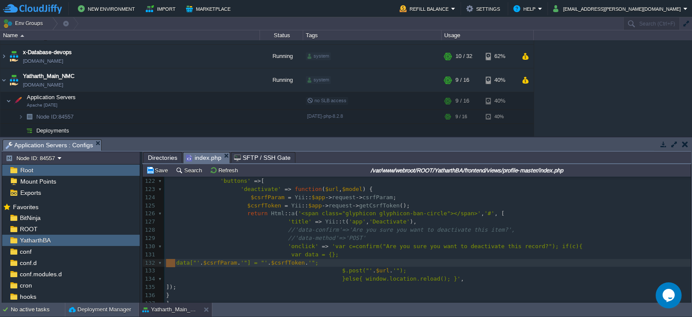
scroll to position [988, 0]
click at [173, 262] on span at bounding box center [171, 262] width 10 height 6
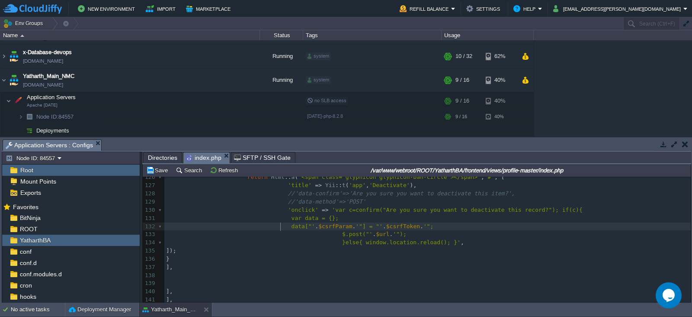
scroll to position [3, 117]
click at [283, 224] on div "xxxxxxxxxx <?php 100 'attribute' => 'profile_name' , 101 'width' => '600px' , 1…" at bounding box center [427, 177] width 526 height 432
type textarea "data"
type textarea ","
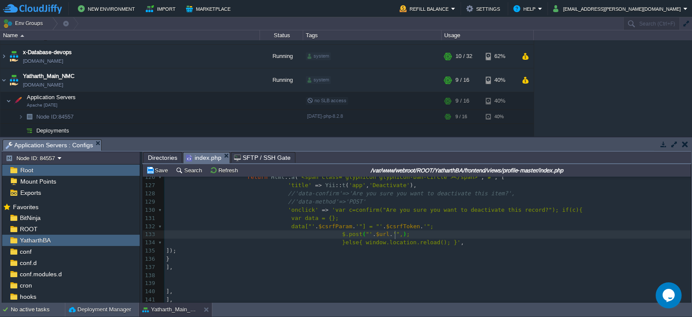
paste textarea
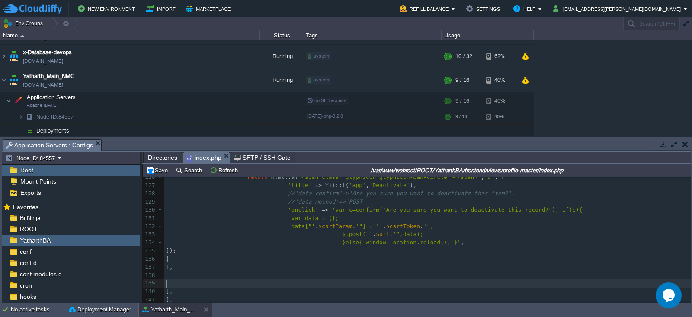
click at [441, 280] on pre "​" at bounding box center [427, 283] width 526 height 8
click at [162, 170] on button "Save" at bounding box center [158, 170] width 24 height 8
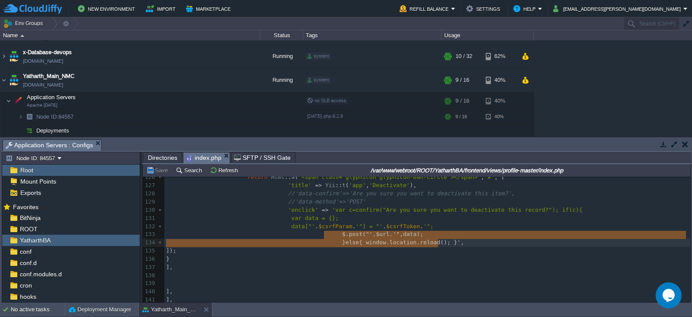
drag, startPoint x: 323, startPoint y: 233, endPoint x: 443, endPoint y: 241, distance: 120.5
type textarea "$.post("' . $url . '",data); }else{ window.location.reload(); }',"
type textarea "$.post("' . $url . '",data);"
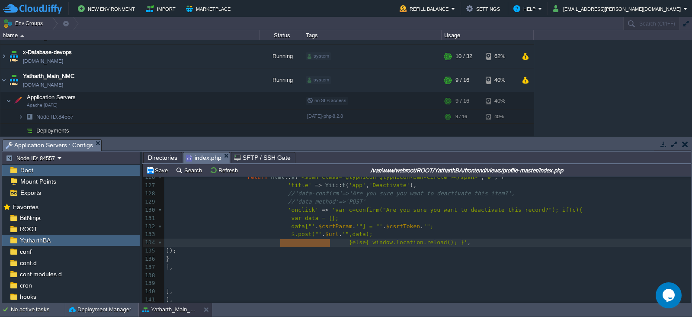
drag, startPoint x: 330, startPoint y: 243, endPoint x: 280, endPoint y: 243, distance: 49.7
click at [160, 173] on button "Save" at bounding box center [158, 170] width 24 height 8
click at [515, 170] on input "/var/www/webroot/ROOT/YatharthBA/frontend/views/profile-master/index.php" at bounding box center [466, 170] width 445 height 10
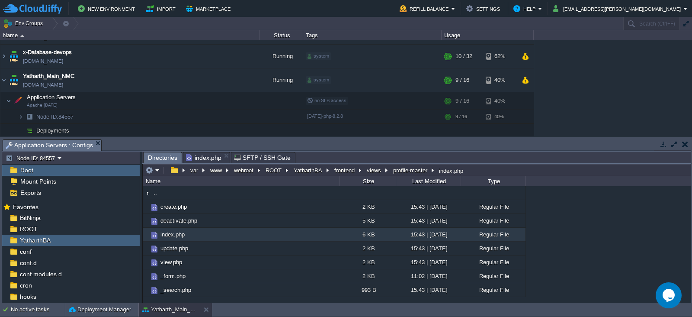
click at [159, 160] on span "Directories" at bounding box center [162, 157] width 29 height 11
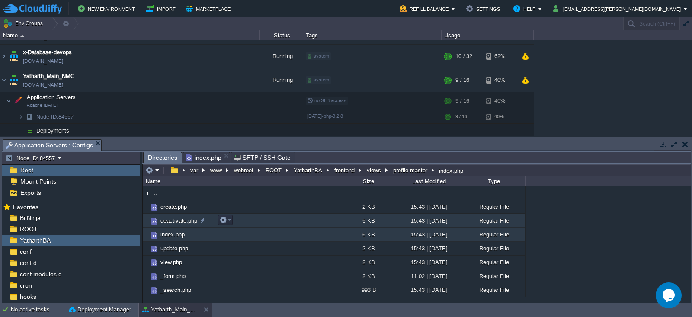
click at [171, 220] on span "deactivate.php" at bounding box center [178, 220] width 39 height 7
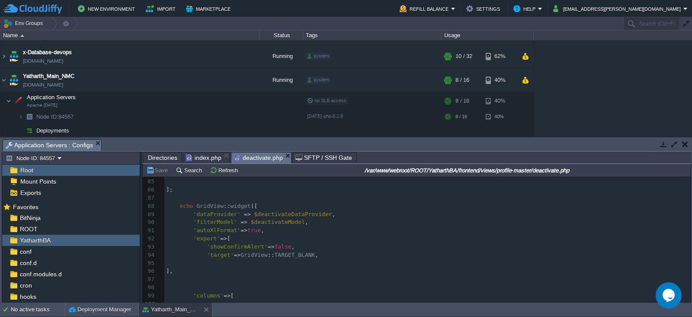
scroll to position [839, 0]
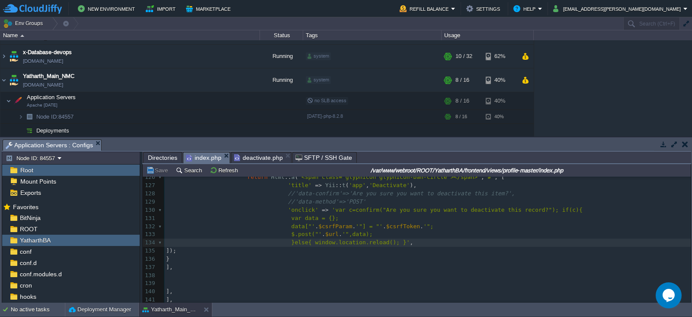
click at [202, 155] on span "index.php" at bounding box center [203, 157] width 35 height 11
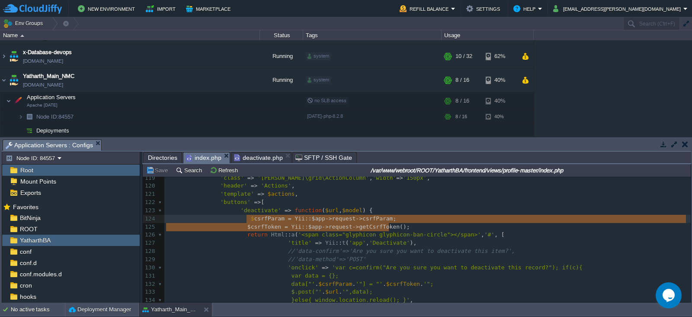
type textarea "$csrfParam = Yii::$app->request->csrfParam; $csrfToken = Yii::$app->request->ge…"
drag, startPoint x: 389, startPoint y: 224, endPoint x: 243, endPoint y: 220, distance: 146.3
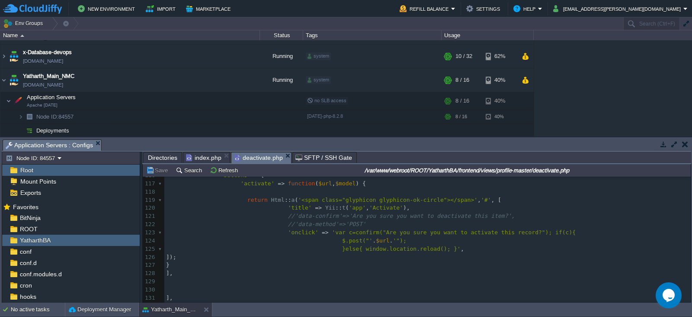
click at [260, 154] on span "deactivate.php" at bounding box center [258, 157] width 49 height 11
click at [328, 195] on pre at bounding box center [427, 192] width 526 height 8
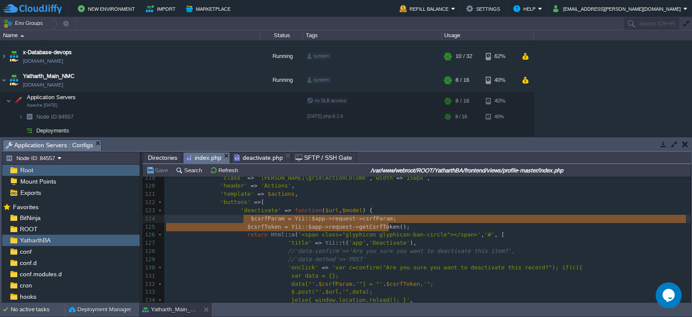
click at [205, 158] on span "index.php" at bounding box center [203, 157] width 35 height 11
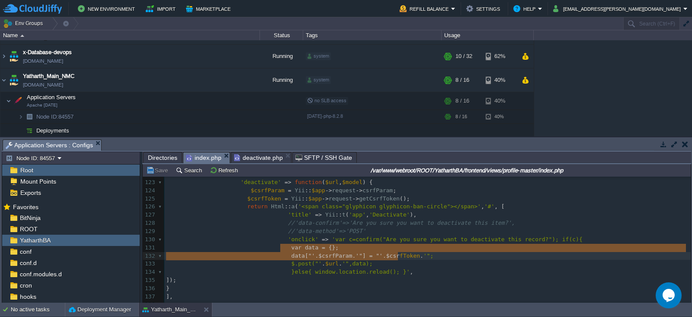
type textarea "var data = {}; data["' . $csrfParam . '"] = "' . $csrfToken . '";"
drag, startPoint x: 279, startPoint y: 247, endPoint x: 443, endPoint y: 257, distance: 163.9
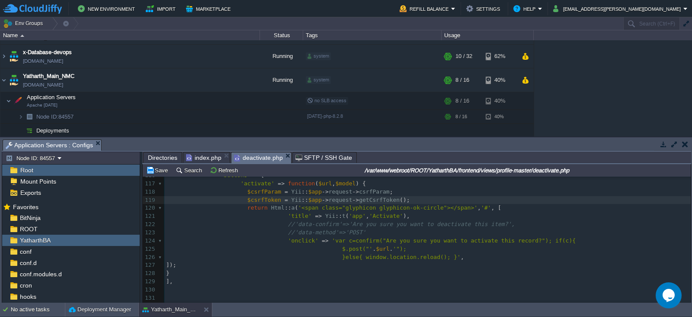
click at [260, 159] on span "deactivate.php" at bounding box center [258, 157] width 49 height 11
click at [549, 243] on pre "'onclick' => 'var c=confirm("Are you sure you want to activate this record?"); …" at bounding box center [427, 241] width 526 height 8
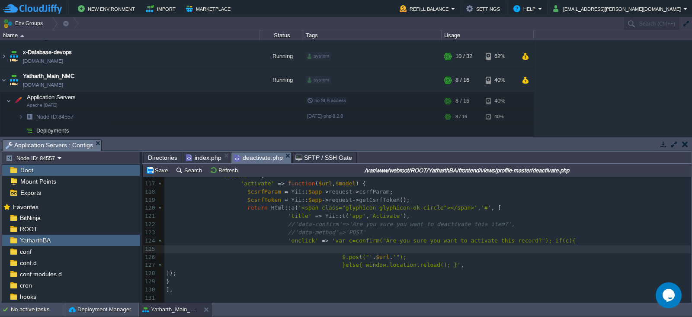
paste textarea "data"
click at [292, 257] on span "data["'" at bounding box center [304, 257] width 24 height 6
type textarea "data"
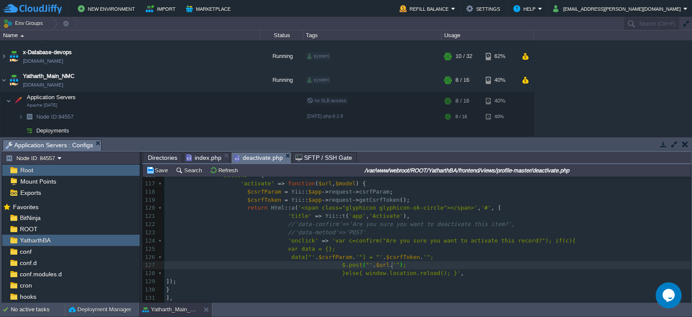
type textarea ","
paste textarea
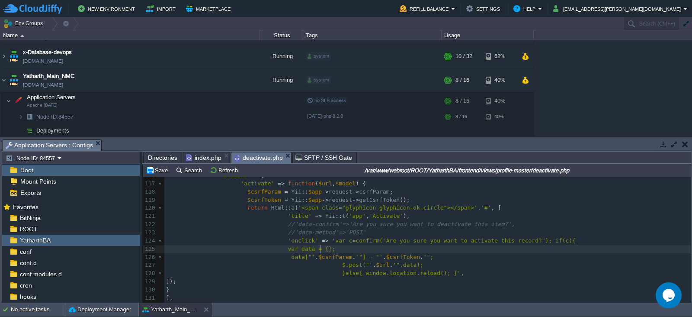
click at [465, 247] on pre "var data = {};" at bounding box center [427, 249] width 526 height 8
click at [159, 165] on td "Save" at bounding box center [158, 170] width 27 height 10
click at [153, 155] on span "Directories" at bounding box center [162, 157] width 29 height 10
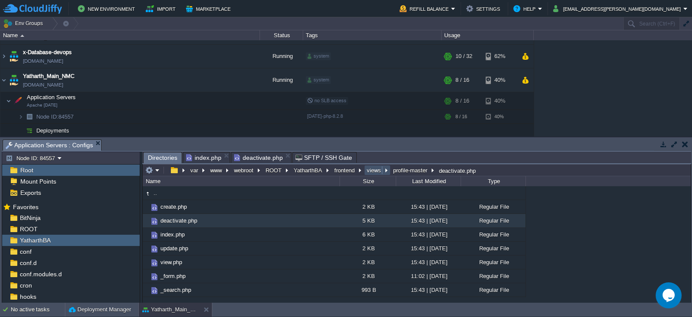
click at [372, 168] on button "views" at bounding box center [375, 170] width 18 height 8
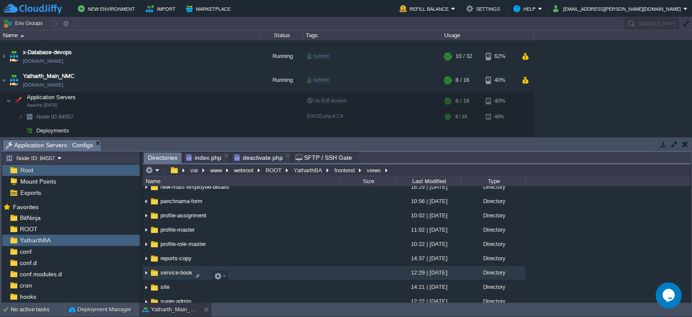
scroll to position [135, 0]
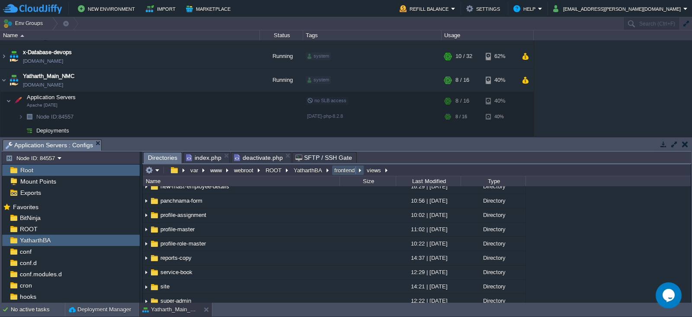
click at [337, 170] on button "frontend" at bounding box center [345, 170] width 24 height 8
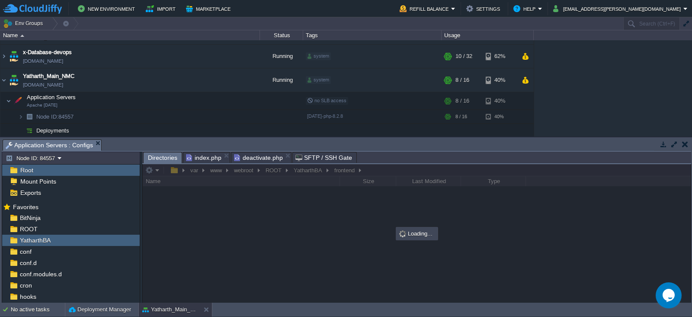
scroll to position [0, 0]
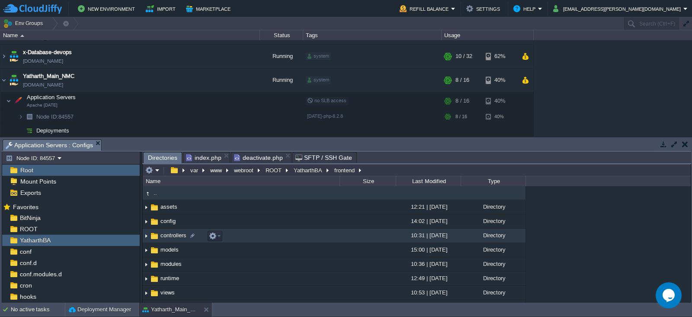
click at [167, 238] on span "controllers" at bounding box center [173, 234] width 29 height 7
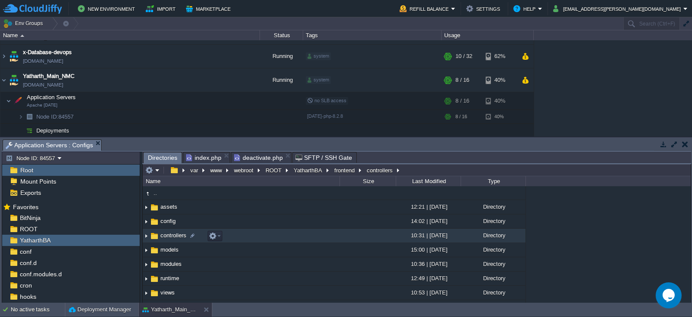
click at [167, 238] on span "controllers" at bounding box center [173, 234] width 29 height 7
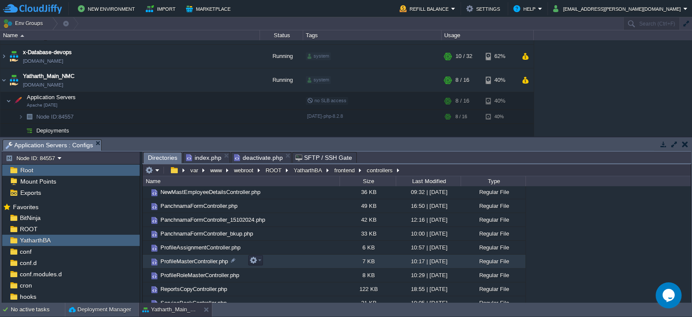
scroll to position [154, 0]
click at [196, 258] on span "ProfileRoleMasterController.php" at bounding box center [199, 260] width 81 height 7
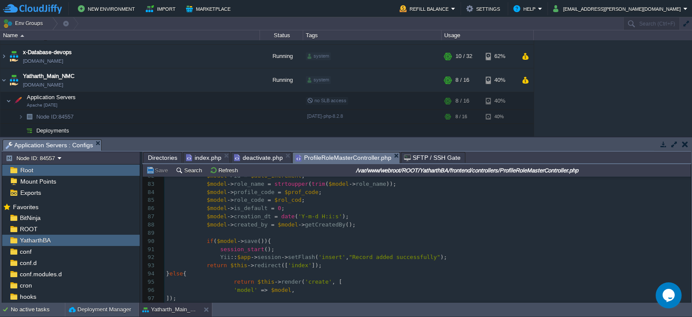
scroll to position [723, 0]
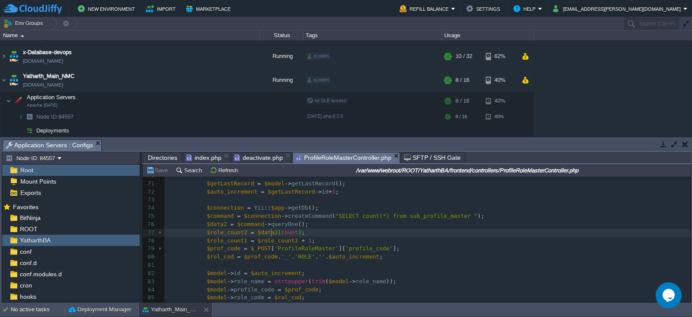
type textarea "'"
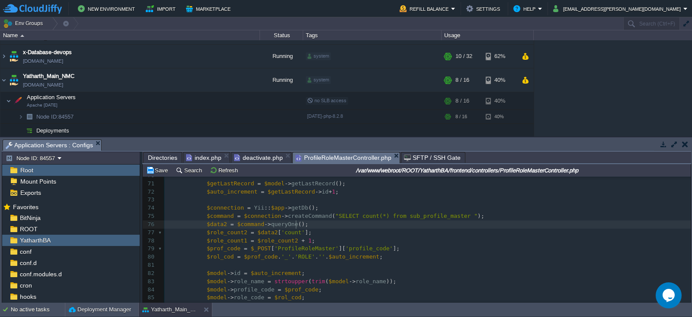
click at [337, 224] on pre "$data2 = $command -> queryOne ();" at bounding box center [427, 224] width 526 height 8
click at [159, 169] on button "Save" at bounding box center [158, 170] width 24 height 8
click at [386, 170] on input "/var/www/webroot/ROOT/YatharthBA/frontend/controllers/ProfileRoleMasterControll…" at bounding box center [466, 170] width 445 height 10
click at [365, 204] on pre "$connection = Yii :: $app -> getDb ();" at bounding box center [427, 208] width 526 height 8
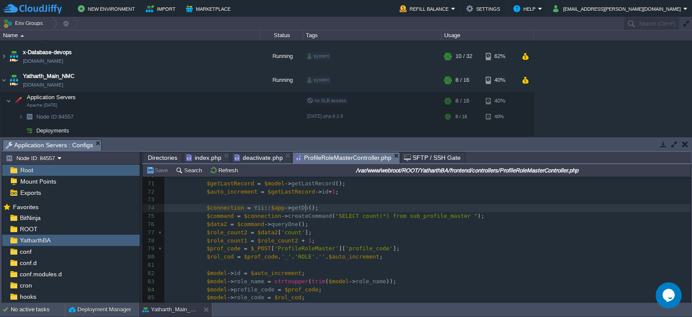
click at [160, 154] on span "Directories" at bounding box center [162, 157] width 29 height 10
click at [356, 159] on span "ProfileRoleMasterController.php" at bounding box center [343, 157] width 96 height 11
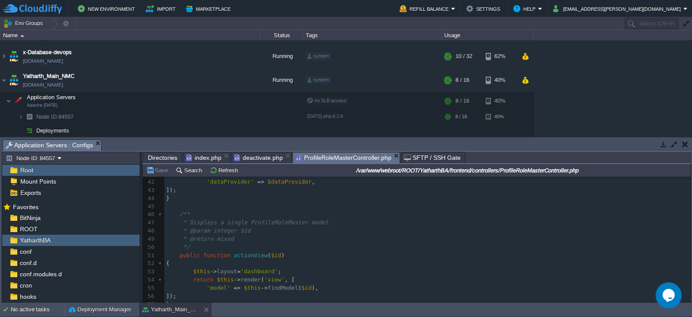
scroll to position [311, 0]
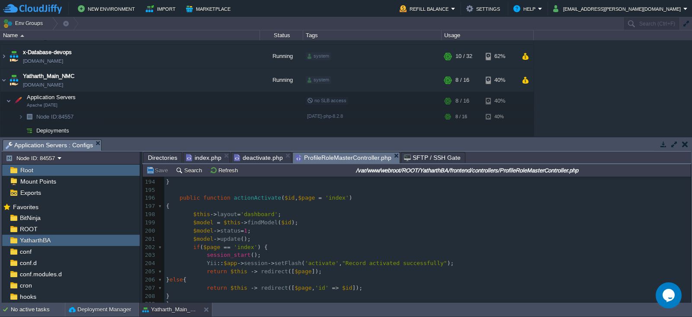
click at [254, 213] on span "'dashboard'" at bounding box center [259, 214] width 37 height 6
type textarea "dashboard"
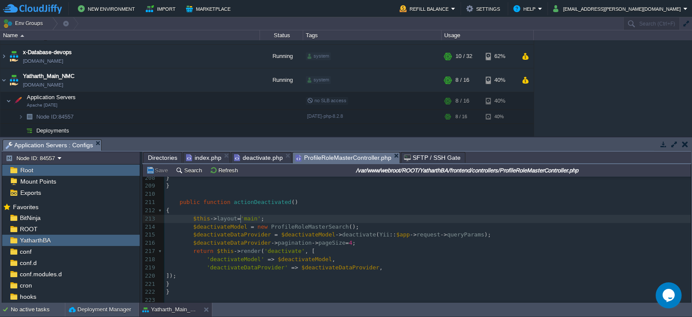
click at [241, 216] on span "'main'" at bounding box center [251, 218] width 20 height 6
type textarea "main"
click at [161, 173] on button "Save" at bounding box center [158, 170] width 24 height 8
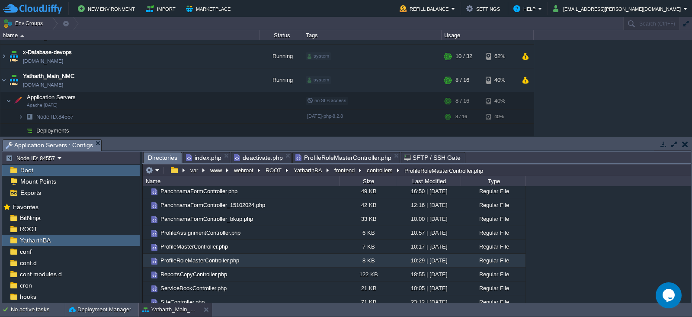
click at [158, 157] on span "Directories" at bounding box center [162, 157] width 29 height 11
click at [344, 170] on button "frontend" at bounding box center [345, 170] width 24 height 8
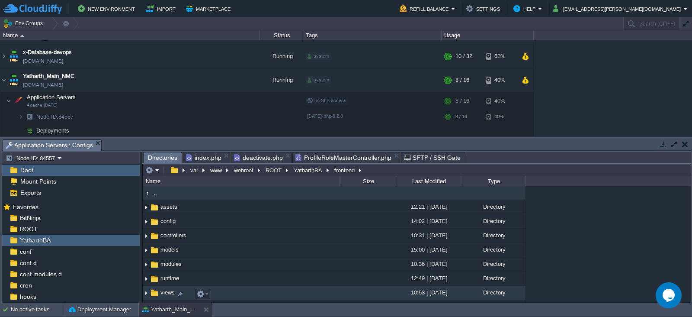
click at [167, 289] on td "views" at bounding box center [241, 293] width 197 height 14
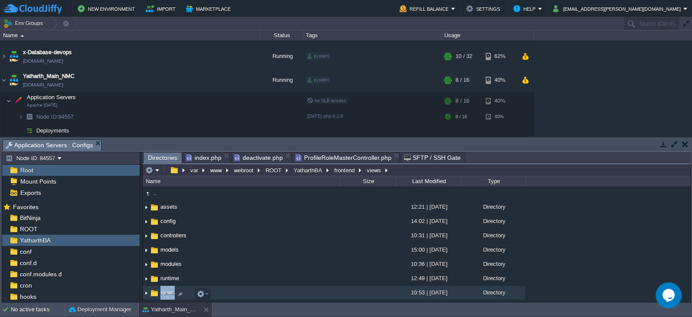
click at [167, 289] on td "views" at bounding box center [241, 293] width 197 height 14
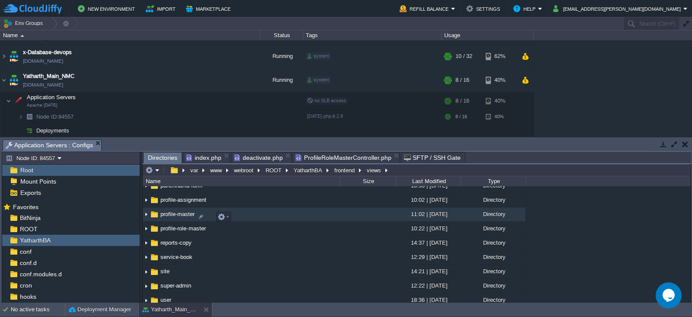
scroll to position [118, 0]
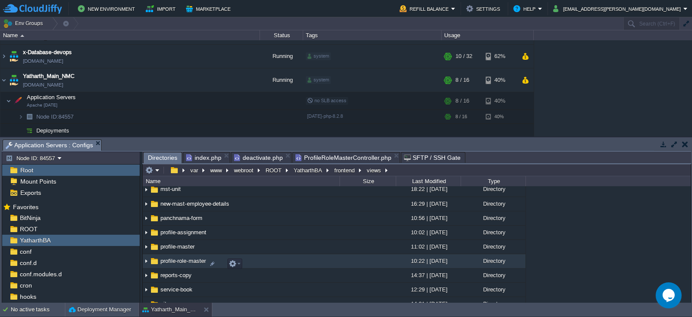
click at [179, 264] on span "profile-role-master" at bounding box center [183, 260] width 48 height 7
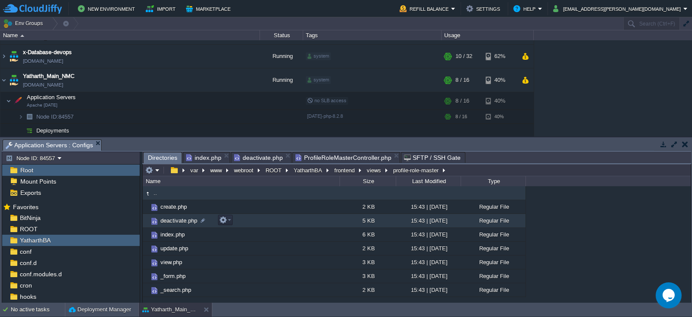
click at [170, 218] on span "deactivate.php" at bounding box center [178, 220] width 39 height 7
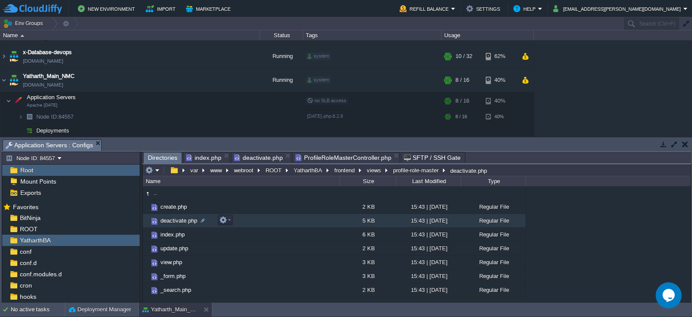
click at [170, 218] on span "deactivate.php" at bounding box center [178, 220] width 39 height 7
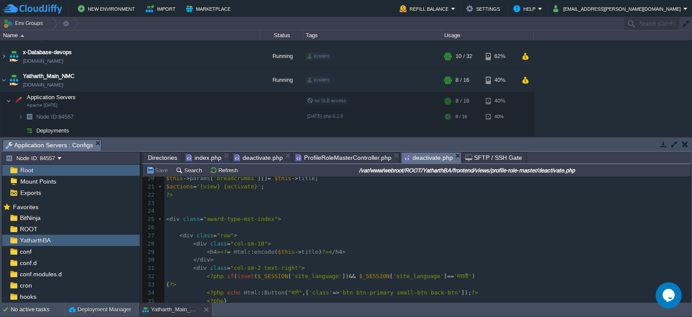
scroll to position [160, 0]
click at [180, 202] on pre "​" at bounding box center [427, 201] width 526 height 8
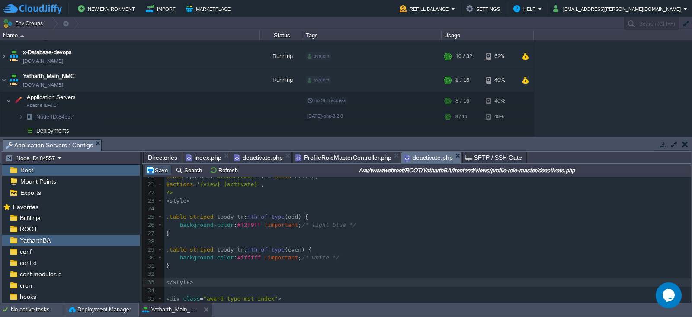
click at [159, 171] on button "Save" at bounding box center [158, 170] width 24 height 8
click at [535, 171] on input "/var/www/webroot/ROOT/YatharthBA/frontend/views/profile-role-master/deactivate.…" at bounding box center [466, 170] width 445 height 10
click at [204, 158] on span "index.php" at bounding box center [203, 157] width 35 height 10
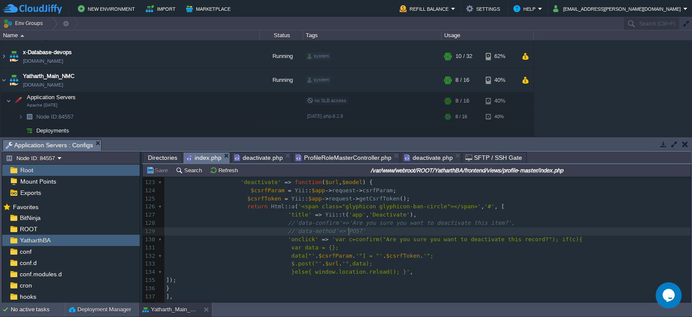
click at [363, 228] on pre "//'data-method'=>'POST'" at bounding box center [427, 231] width 526 height 8
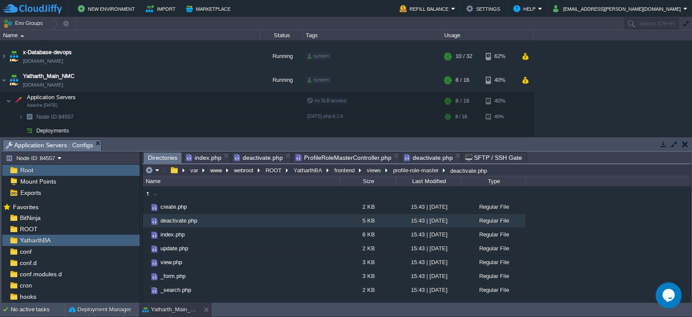
click at [162, 157] on span "Directories" at bounding box center [162, 157] width 29 height 11
click at [170, 234] on span "index.php" at bounding box center [172, 234] width 27 height 7
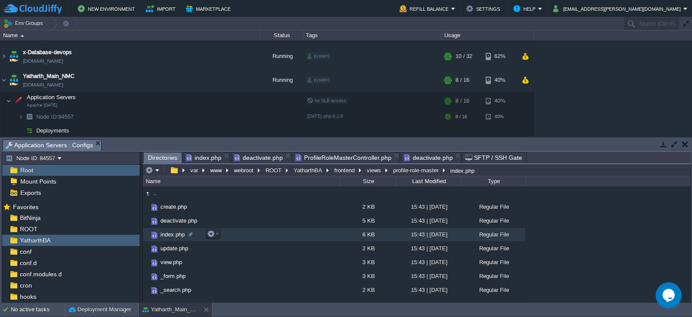
click at [170, 234] on span "index.php" at bounding box center [172, 234] width 27 height 7
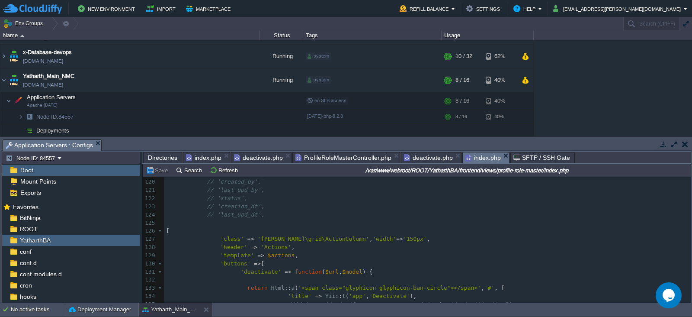
scroll to position [1024, 0]
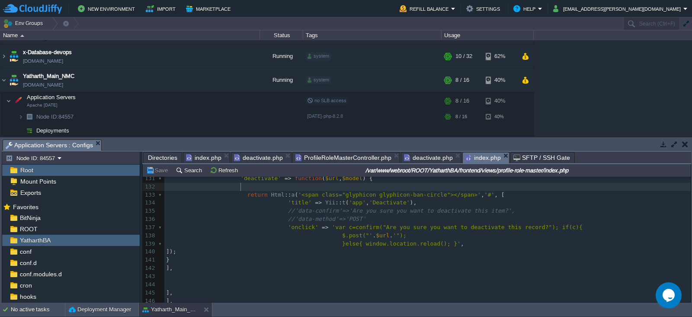
click at [340, 187] on pre at bounding box center [427, 187] width 526 height 8
paste textarea
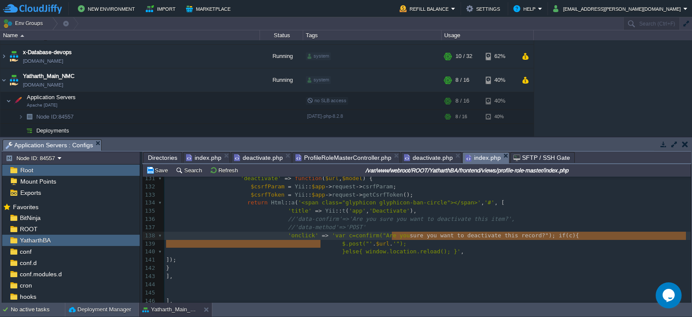
type textarea "$.post("' . $url . '");"
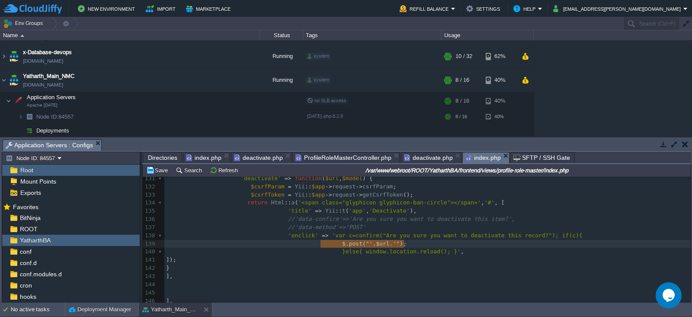
drag, startPoint x: 322, startPoint y: 243, endPoint x: 402, endPoint y: 244, distance: 80.5
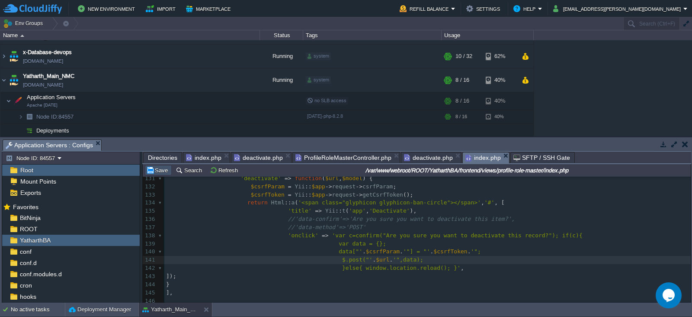
click at [162, 172] on button "Save" at bounding box center [158, 170] width 24 height 8
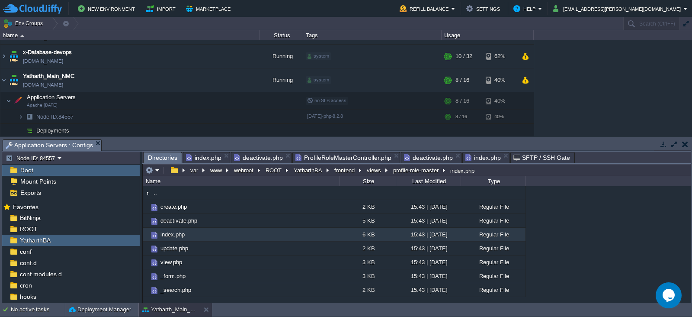
click at [158, 156] on span "Directories" at bounding box center [162, 157] width 29 height 11
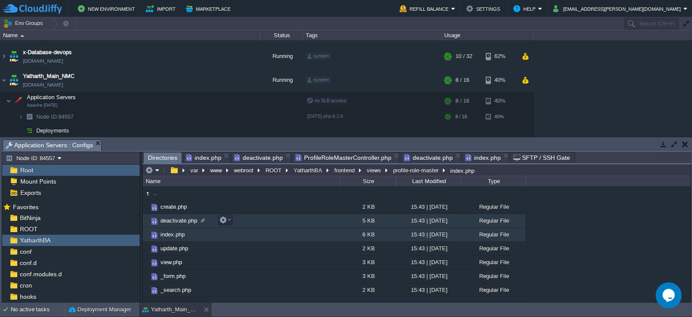
click at [173, 219] on span "deactivate.php" at bounding box center [178, 220] width 39 height 7
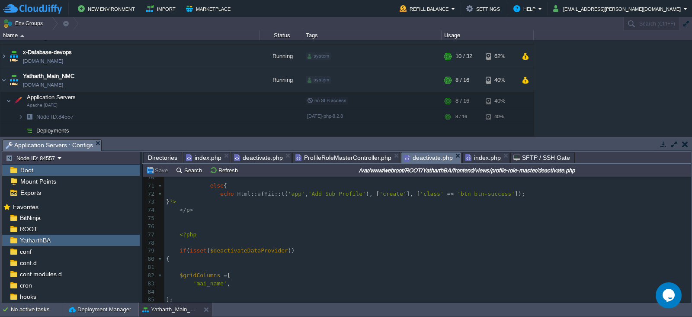
scroll to position [567, 0]
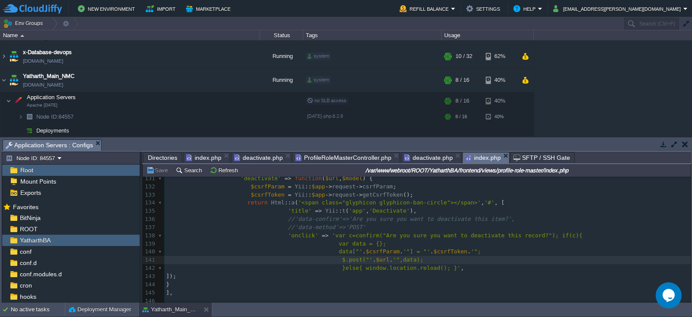
click at [481, 157] on span "index.php" at bounding box center [482, 157] width 35 height 11
click at [484, 172] on input "/var/www/webroot/ROOT/YatharthBA/frontend/views/profile-role-master/index.php" at bounding box center [466, 170] width 445 height 10
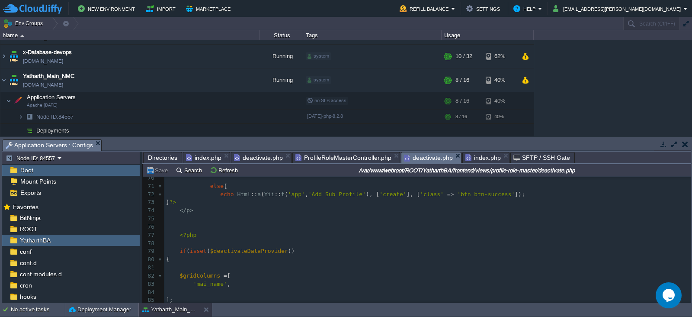
click at [420, 159] on span "deactivate.php" at bounding box center [428, 157] width 49 height 11
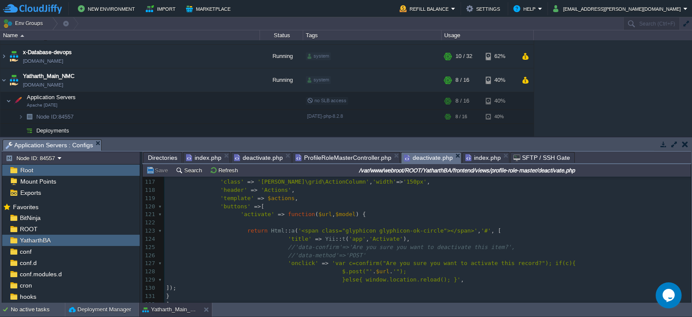
scroll to position [970, 0]
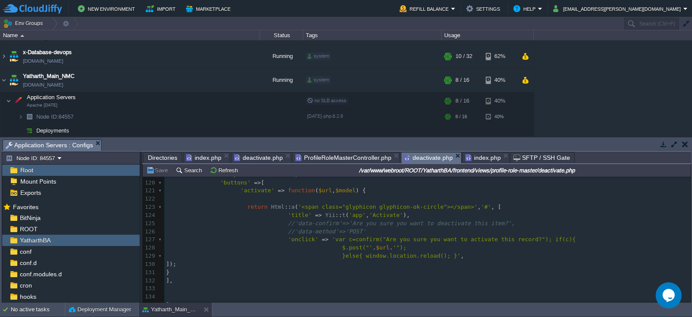
click at [480, 158] on span "index.php" at bounding box center [482, 157] width 35 height 10
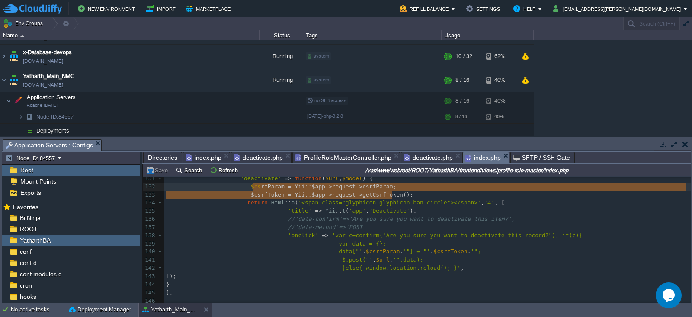
type textarea "$csrfParam = Yii::$app->request->csrfParam; $csrfToken = Yii::$app->request->ge…"
drag, startPoint x: 395, startPoint y: 196, endPoint x: 242, endPoint y: 189, distance: 153.3
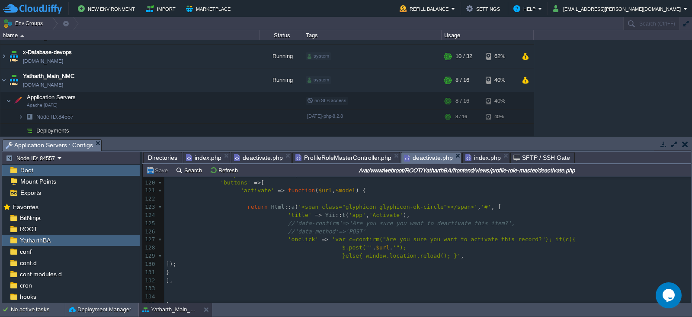
click at [421, 161] on span "deactivate.php" at bounding box center [428, 157] width 49 height 11
click at [337, 197] on pre at bounding box center [427, 199] width 526 height 8
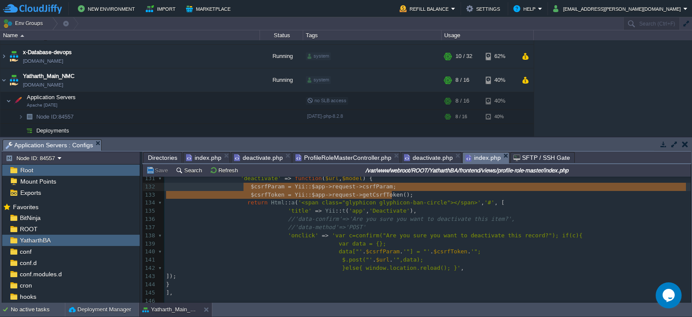
click at [475, 160] on span "index.php" at bounding box center [482, 157] width 35 height 11
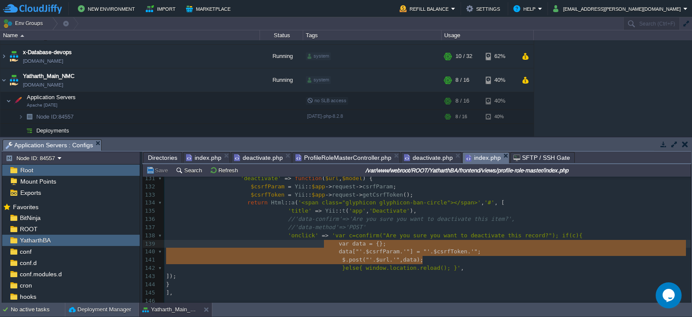
type textarea "var data = {}; data["' . $csrfParam . '"] = "' . $csrfToken . '"; $.post("' . $…"
drag, startPoint x: 421, startPoint y: 260, endPoint x: 322, endPoint y: 245, distance: 100.6
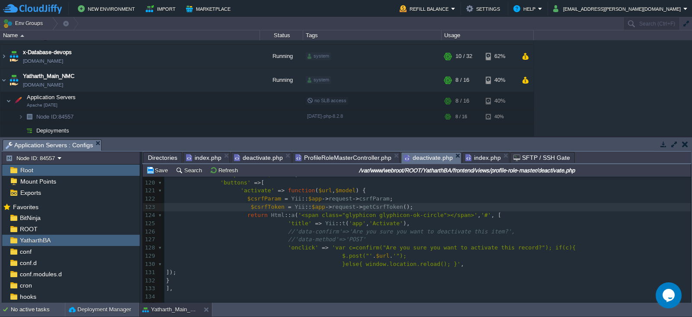
click at [417, 162] on span "deactivate.php" at bounding box center [428, 157] width 49 height 11
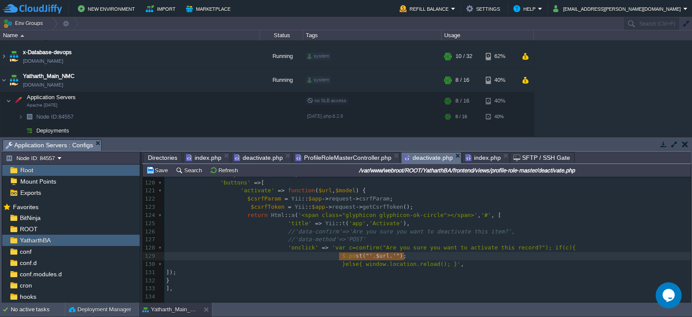
type textarea "$.post("' . $url . '");"
drag, startPoint x: 403, startPoint y: 257, endPoint x: 326, endPoint y: 257, distance: 76.6
paste textarea
click at [322, 268] on pre "$.post("' . $url . '",data);" at bounding box center [427, 272] width 526 height 8
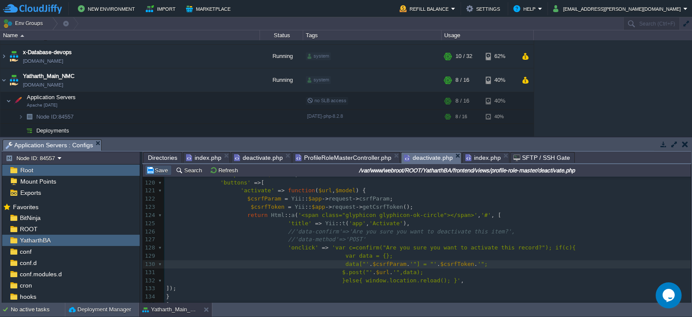
click at [162, 172] on button "Save" at bounding box center [158, 170] width 24 height 8
click at [428, 173] on input "/var/www/webroot/ROOT/YatharthBA/frontend/views/profile-role-master/deactivate.…" at bounding box center [466, 170] width 445 height 10
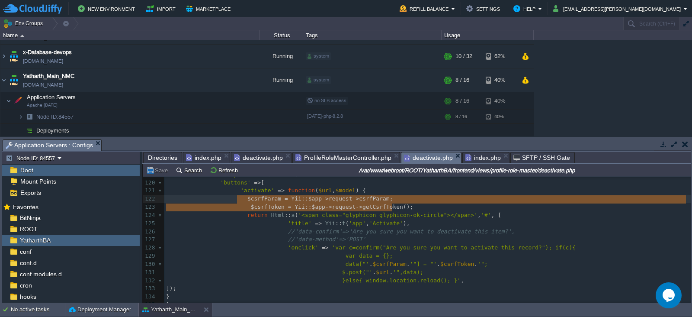
type textarea "$csrfParam = Yii::$app->request->csrfParam; $csrfToken = Yii::$app->request->ge…"
drag, startPoint x: 396, startPoint y: 207, endPoint x: 235, endPoint y: 199, distance: 161.5
click at [443, 220] on pre "'title' => Yii :: t ( 'app' , 'Activate' )," at bounding box center [427, 223] width 526 height 8
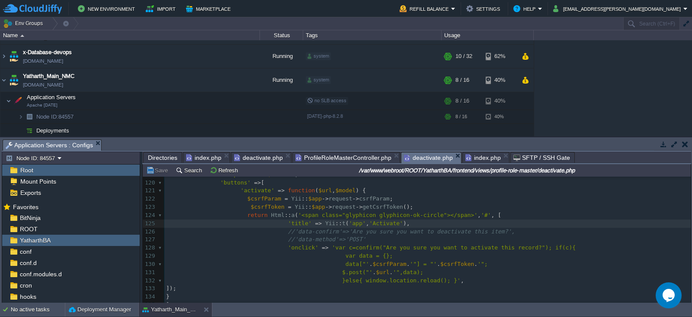
click at [527, 175] on div "Save Search Refresh /var/www/webroot/ROOT/YatharthBA/frontend/views/profile-rol…" at bounding box center [417, 170] width 548 height 13
click at [539, 173] on input "/var/www/webroot/ROOT/YatharthBA/frontend/views/profile-role-master/deactivate.…" at bounding box center [466, 170] width 445 height 10
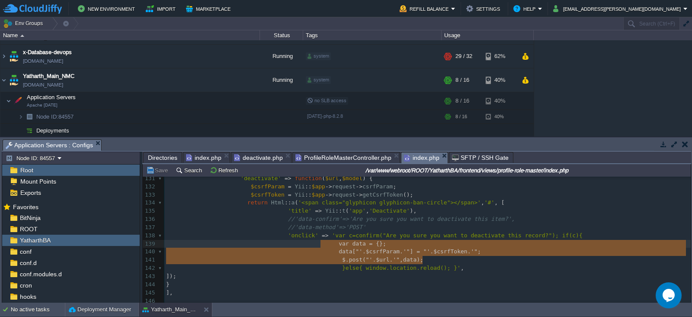
click at [420, 155] on span "index.php" at bounding box center [421, 157] width 35 height 11
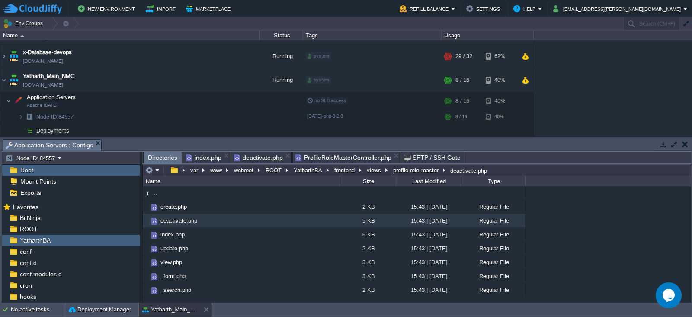
click at [366, 154] on span "ProfileRoleMasterController.php" at bounding box center [343, 157] width 96 height 10
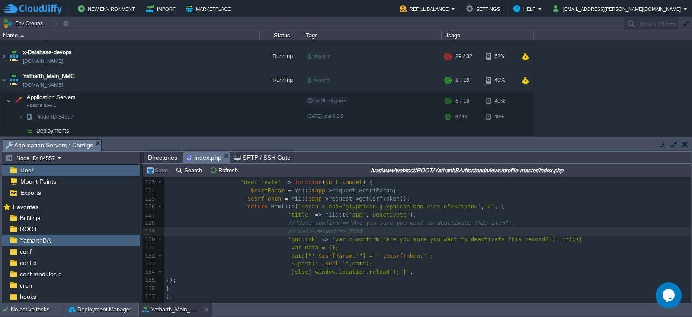
click at [205, 154] on span "index.php" at bounding box center [203, 157] width 35 height 11
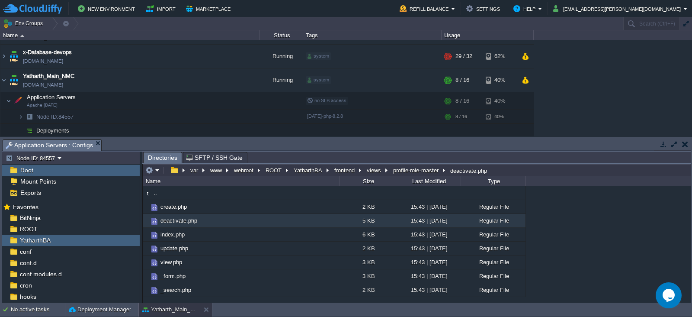
click at [167, 156] on span "Directories" at bounding box center [162, 157] width 29 height 11
